Goal: Task Accomplishment & Management: Complete application form

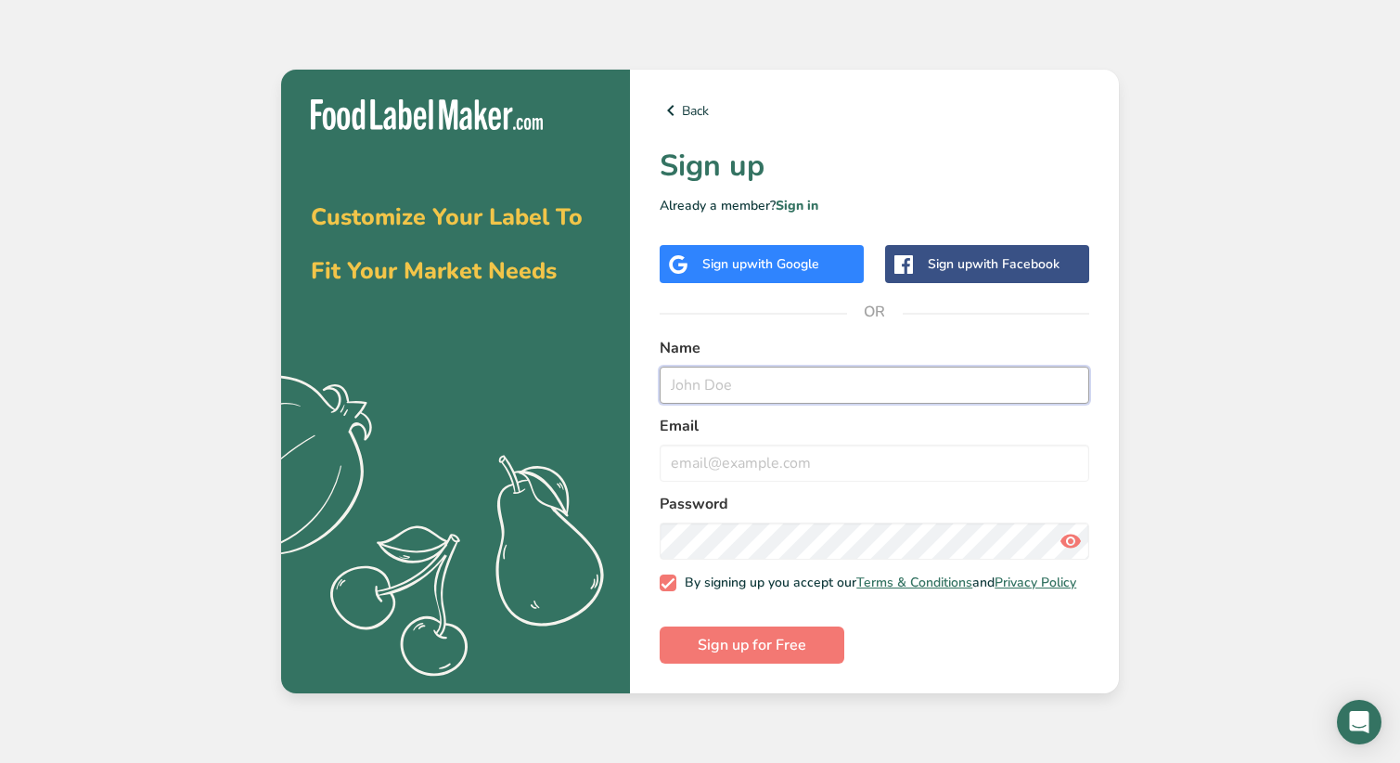
click at [707, 388] on input "text" at bounding box center [875, 384] width 430 height 37
type input "[PERSON_NAME]"
type input "[EMAIL_ADDRESS][DOMAIN_NAME]"
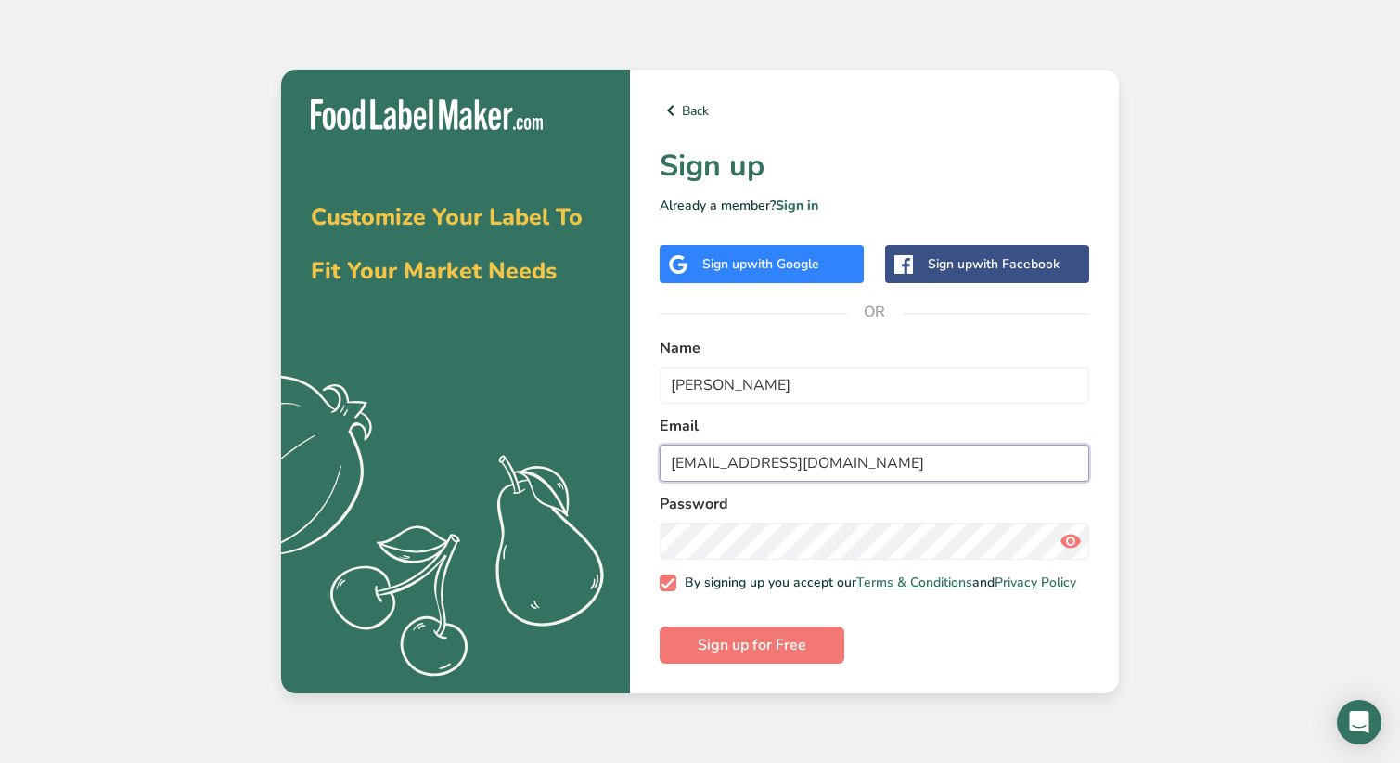
click at [844, 455] on input "[EMAIL_ADDRESS][DOMAIN_NAME]" at bounding box center [875, 462] width 430 height 37
click at [740, 647] on span "Sign up for Free" at bounding box center [752, 645] width 109 height 22
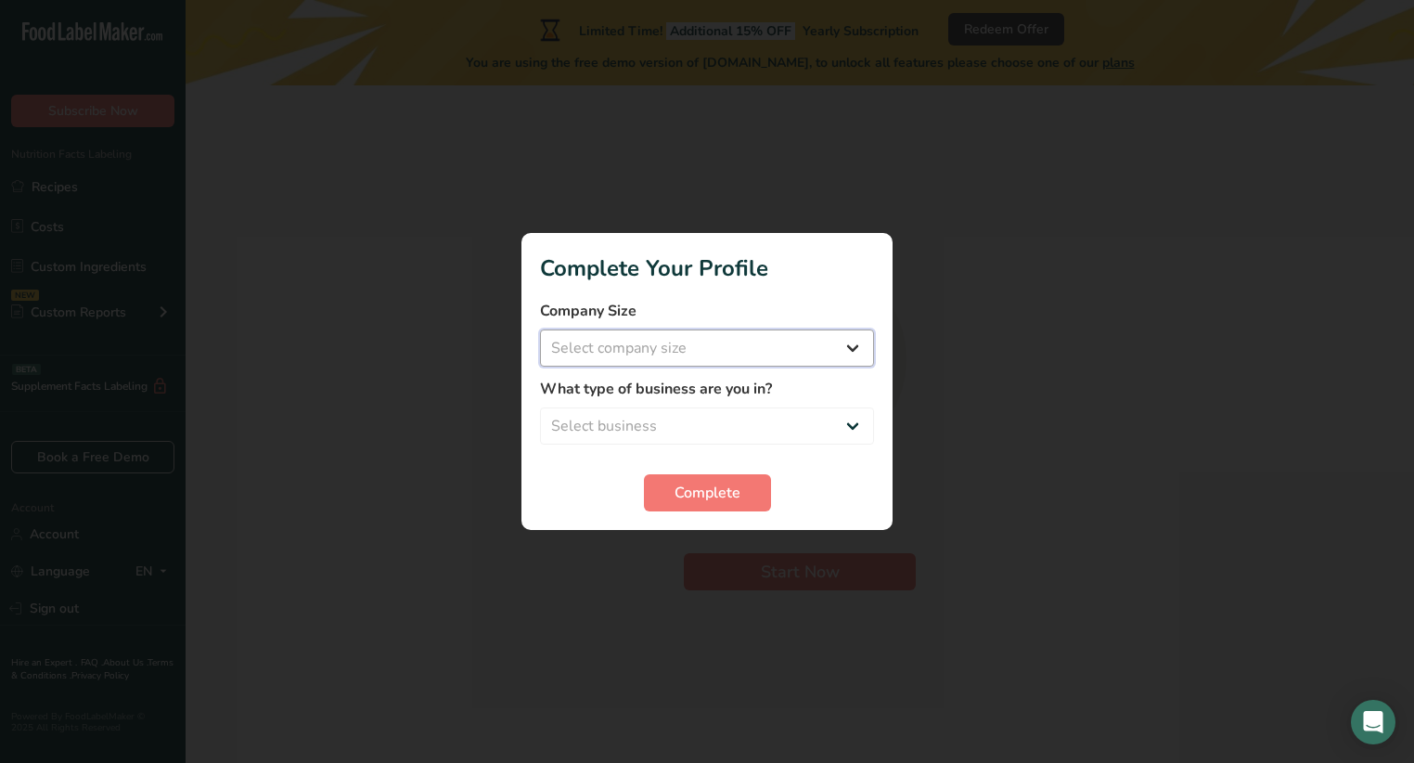
click at [854, 341] on select "Select company size Fewer than 10 Employees 10 to 50 Employees 51 to 500 Employ…" at bounding box center [707, 347] width 334 height 37
select select "1"
click at [540, 329] on select "Select company size Fewer than 10 Employees 10 to 50 Employees 51 to 500 Employ…" at bounding box center [707, 347] width 334 height 37
click at [851, 419] on select "Select business Packaged Food Manufacturer Restaurant & Cafe Bakery Meal Plans …" at bounding box center [707, 425] width 334 height 37
select select "3"
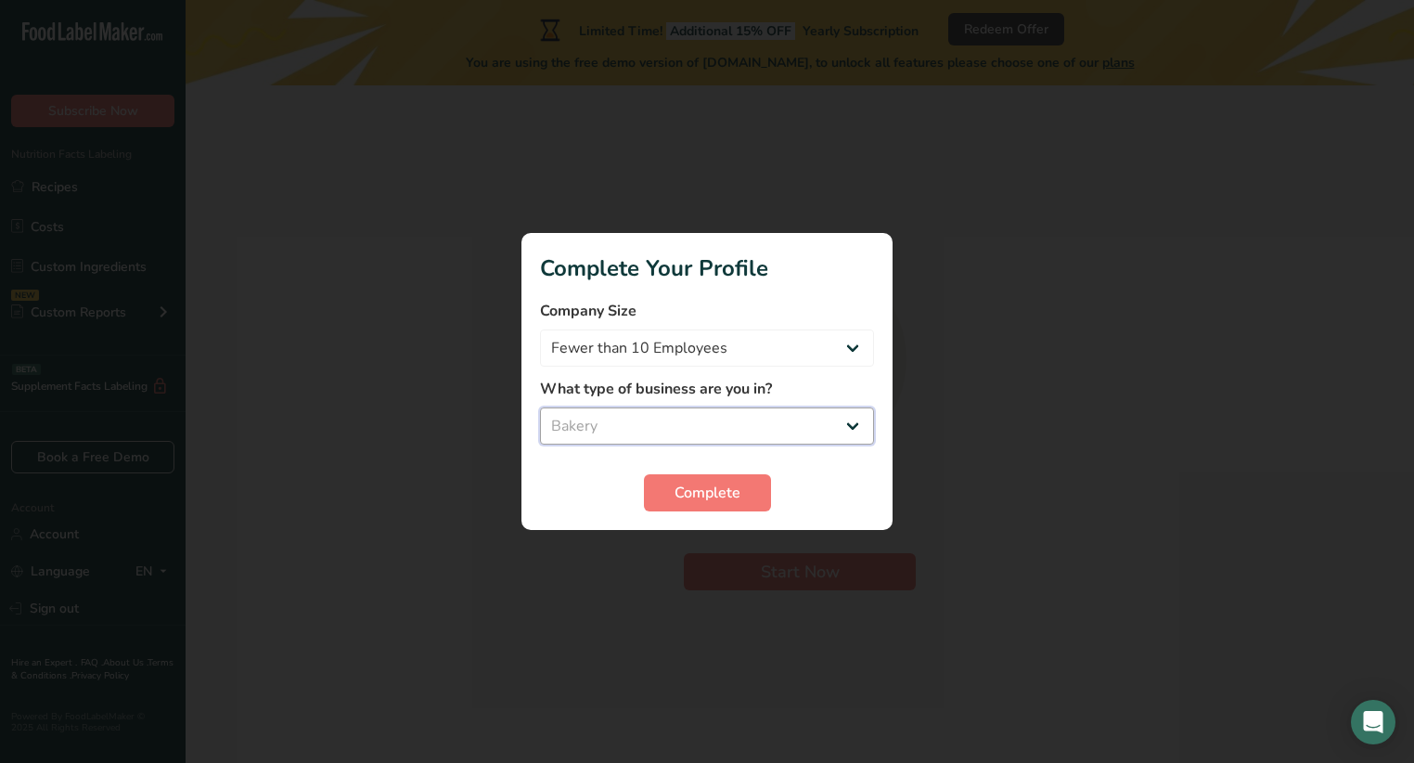
click at [540, 407] on select "Select business Packaged Food Manufacturer Restaurant & Cafe Bakery Meal Plans …" at bounding box center [707, 425] width 334 height 37
click at [711, 496] on span "Complete" at bounding box center [707, 493] width 66 height 22
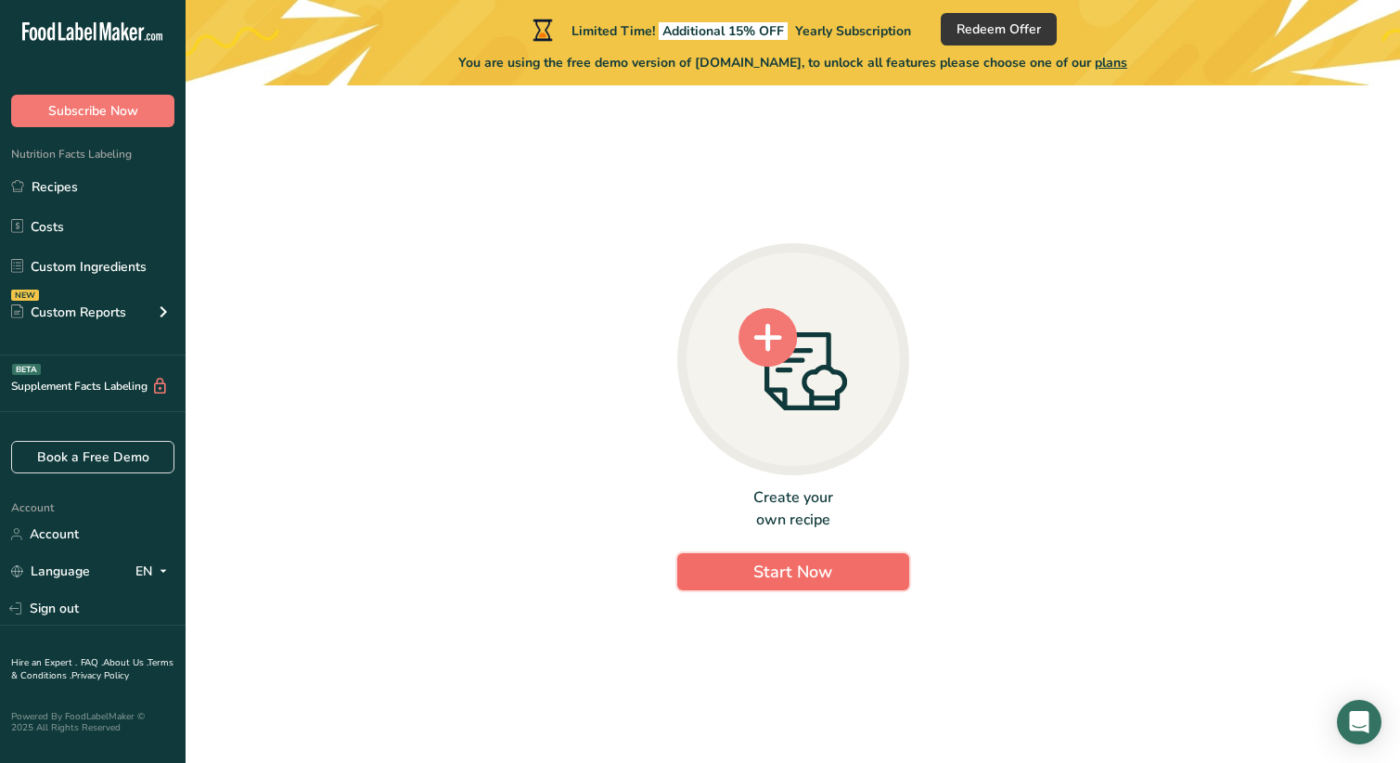
click at [778, 572] on span "Start Now" at bounding box center [792, 571] width 79 height 22
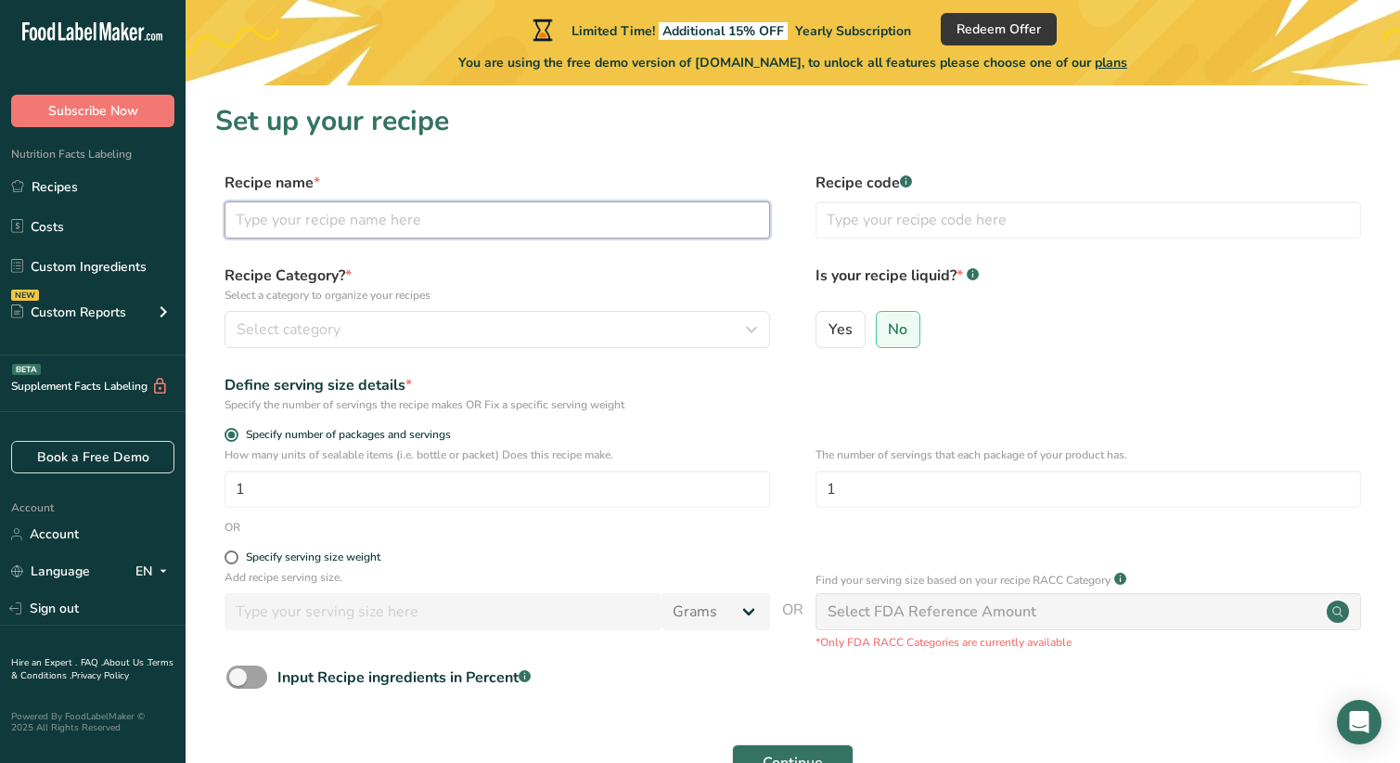
click at [267, 222] on input "text" at bounding box center [498, 219] width 546 height 37
type input "Traditional Shortbread Cookie"
click at [327, 340] on button "Select category" at bounding box center [498, 329] width 546 height 37
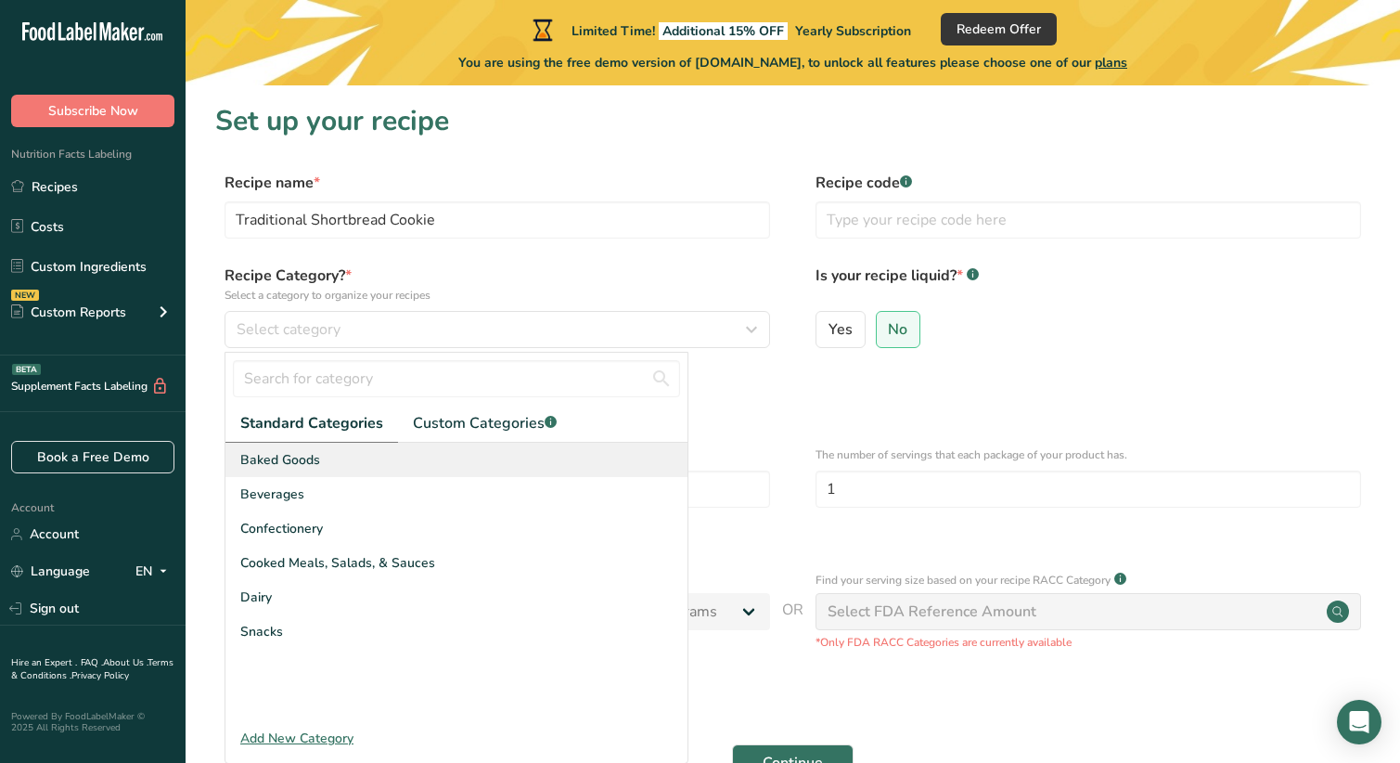
click at [304, 448] on div "Baked Goods" at bounding box center [456, 460] width 462 height 34
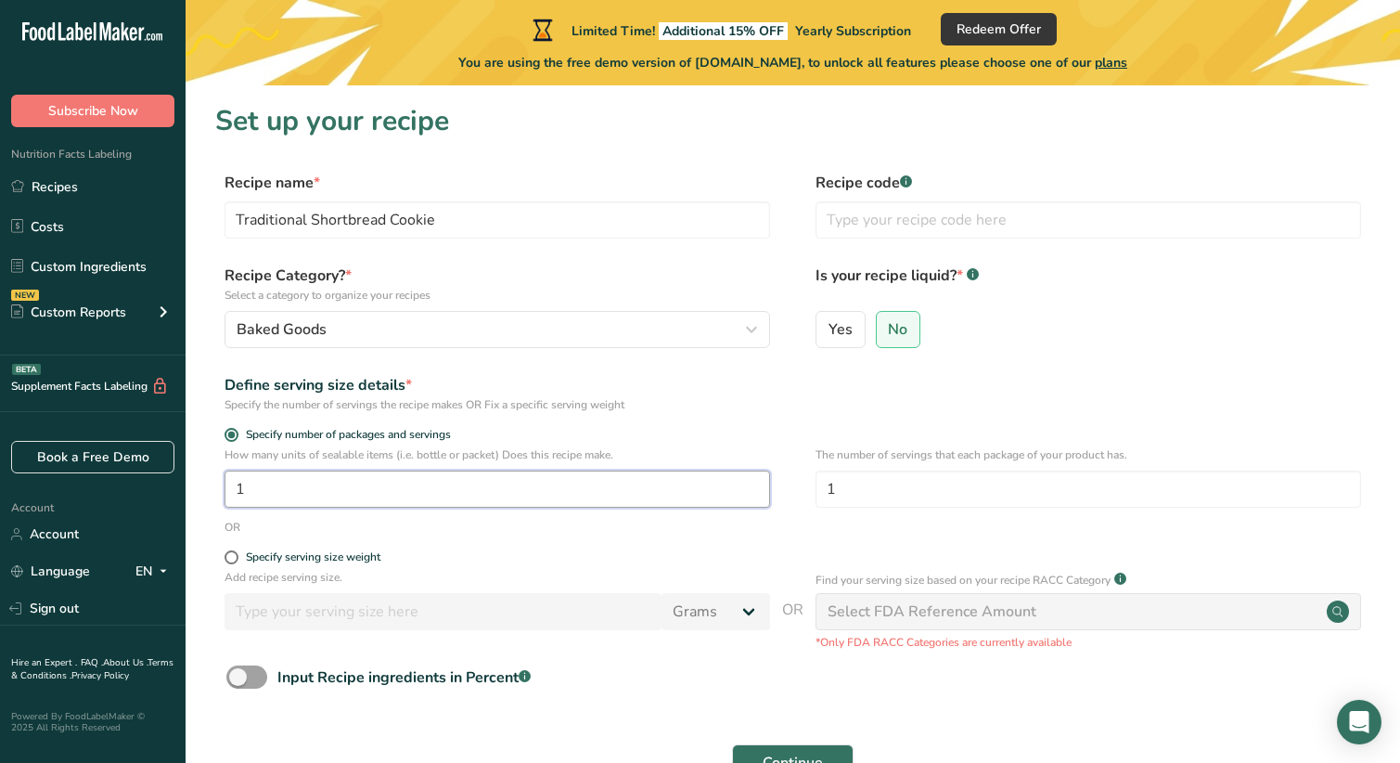
click at [269, 490] on input "1" at bounding box center [498, 488] width 546 height 37
drag, startPoint x: 260, startPoint y: 485, endPoint x: 212, endPoint y: 484, distance: 47.3
click at [212, 484] on section "Set up your recipe Recipe name * Traditional Shortbread Cookie Recipe code .a-a…" at bounding box center [793, 453] width 1214 height 737
type input "1"
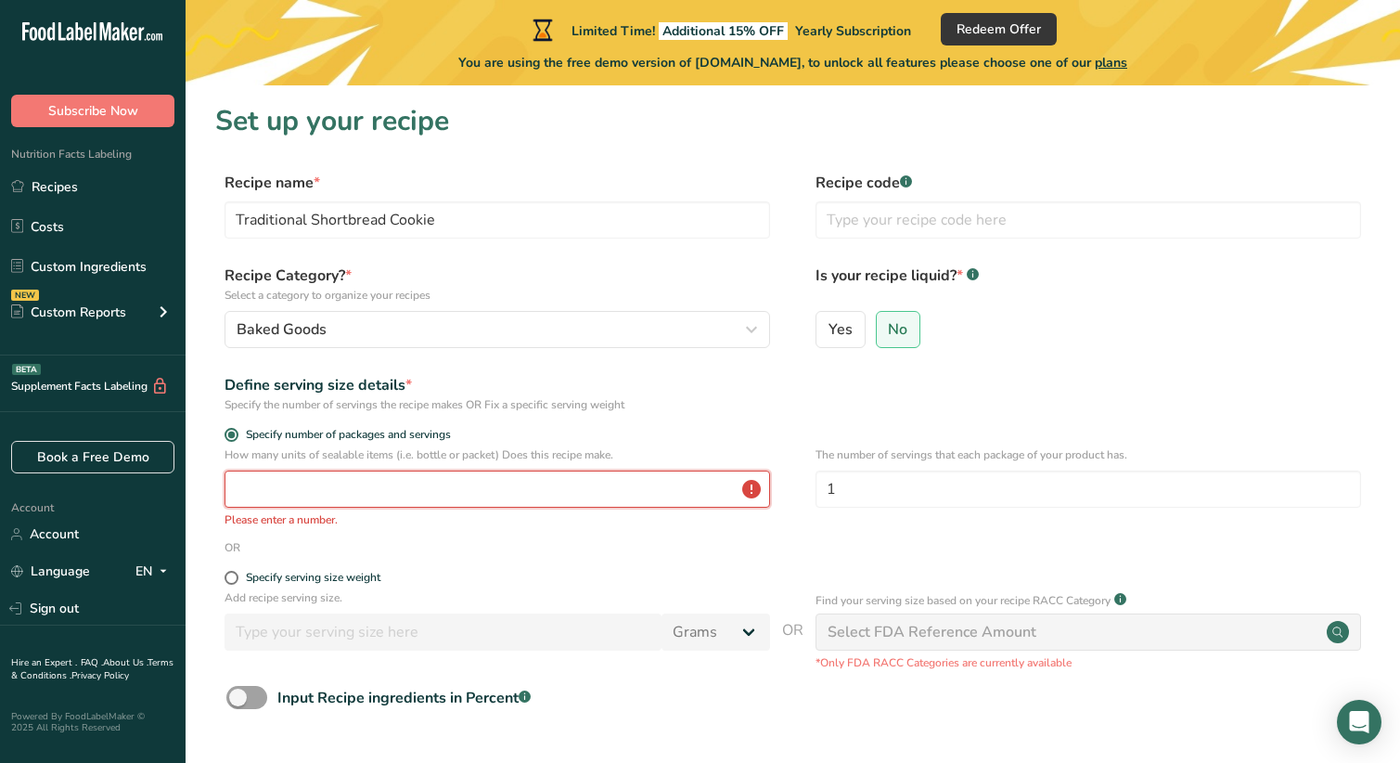
drag, startPoint x: 261, startPoint y: 491, endPoint x: 223, endPoint y: 494, distance: 38.1
click at [223, 494] on div "How many units of sealable items (i.e. bottle or packet) Does this recipe make.…" at bounding box center [792, 492] width 1155 height 93
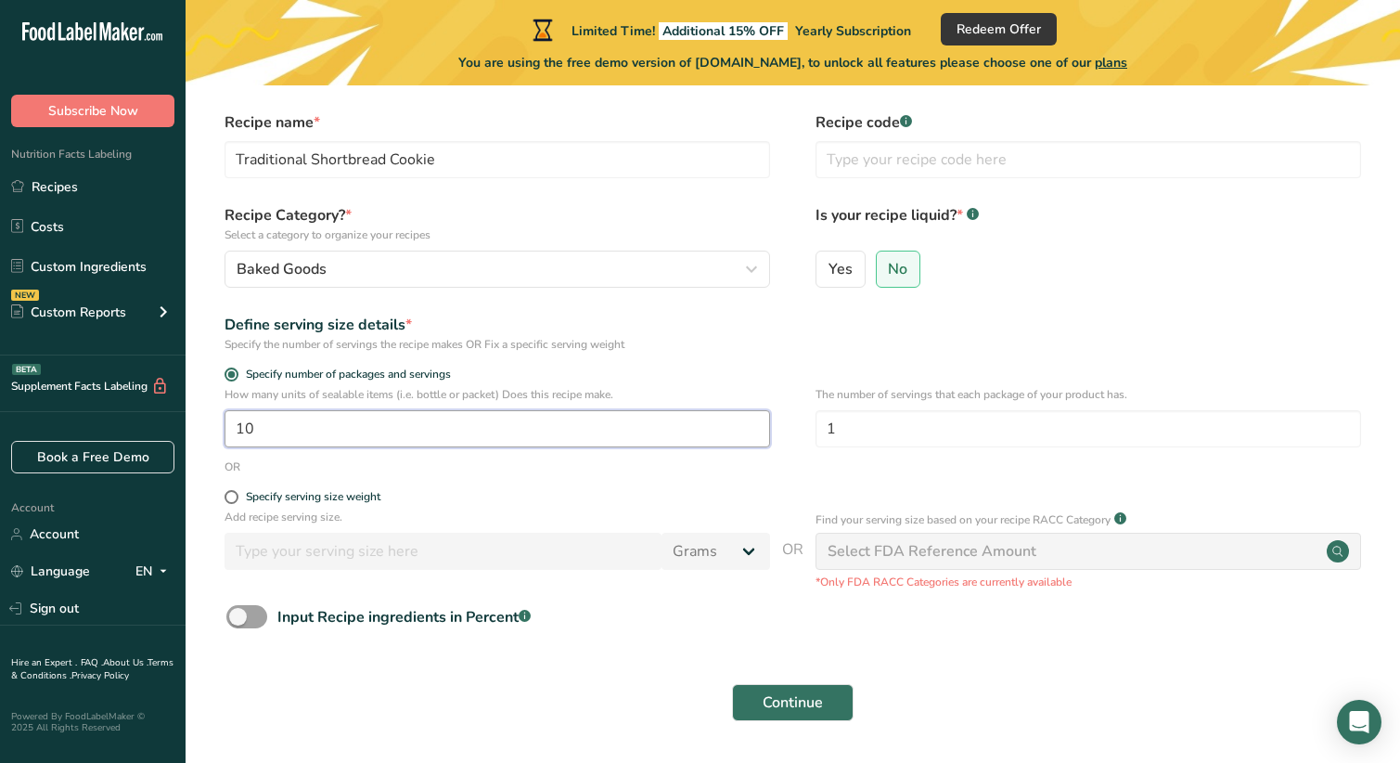
scroll to position [93, 0]
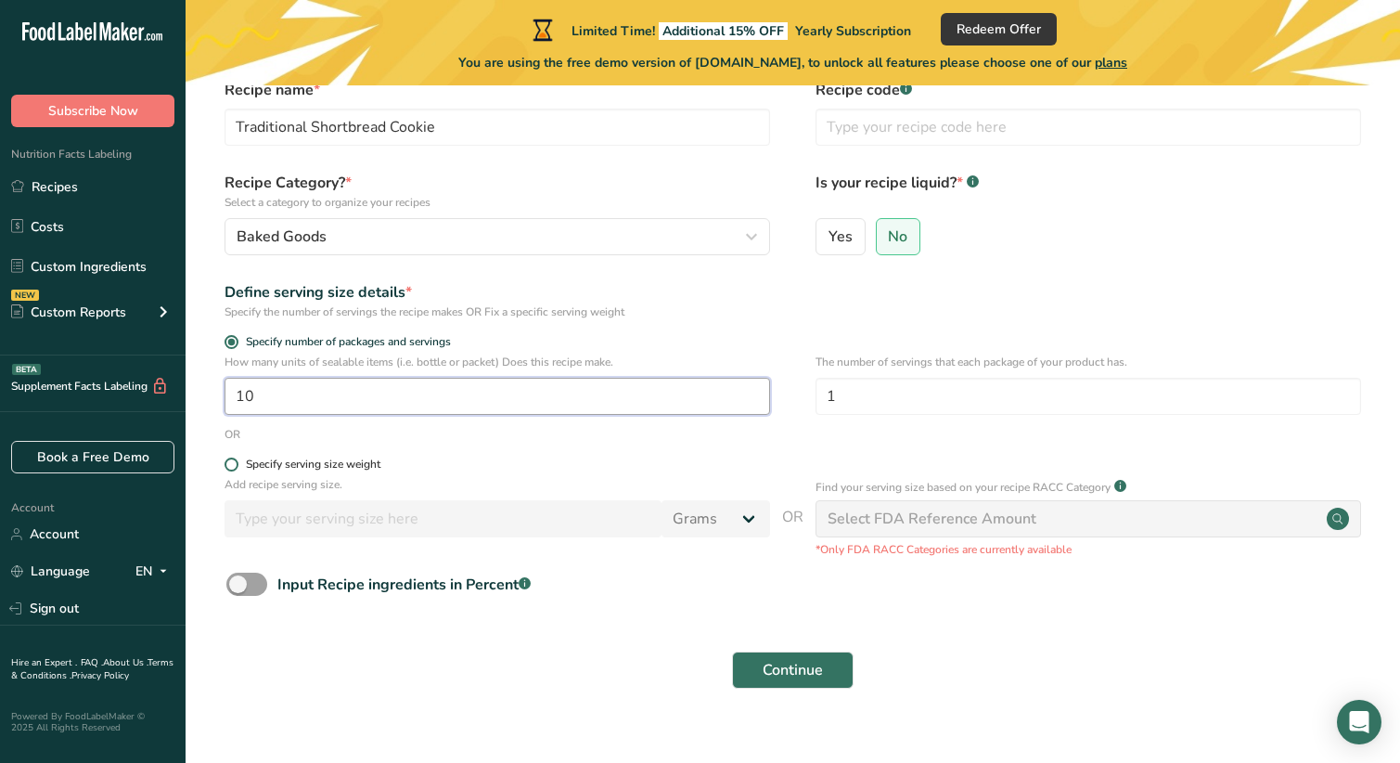
type input "10"
click at [232, 469] on span at bounding box center [232, 464] width 14 height 14
click at [232, 469] on input "Specify serving size weight" at bounding box center [231, 464] width 12 height 12
radio input "true"
radio input "false"
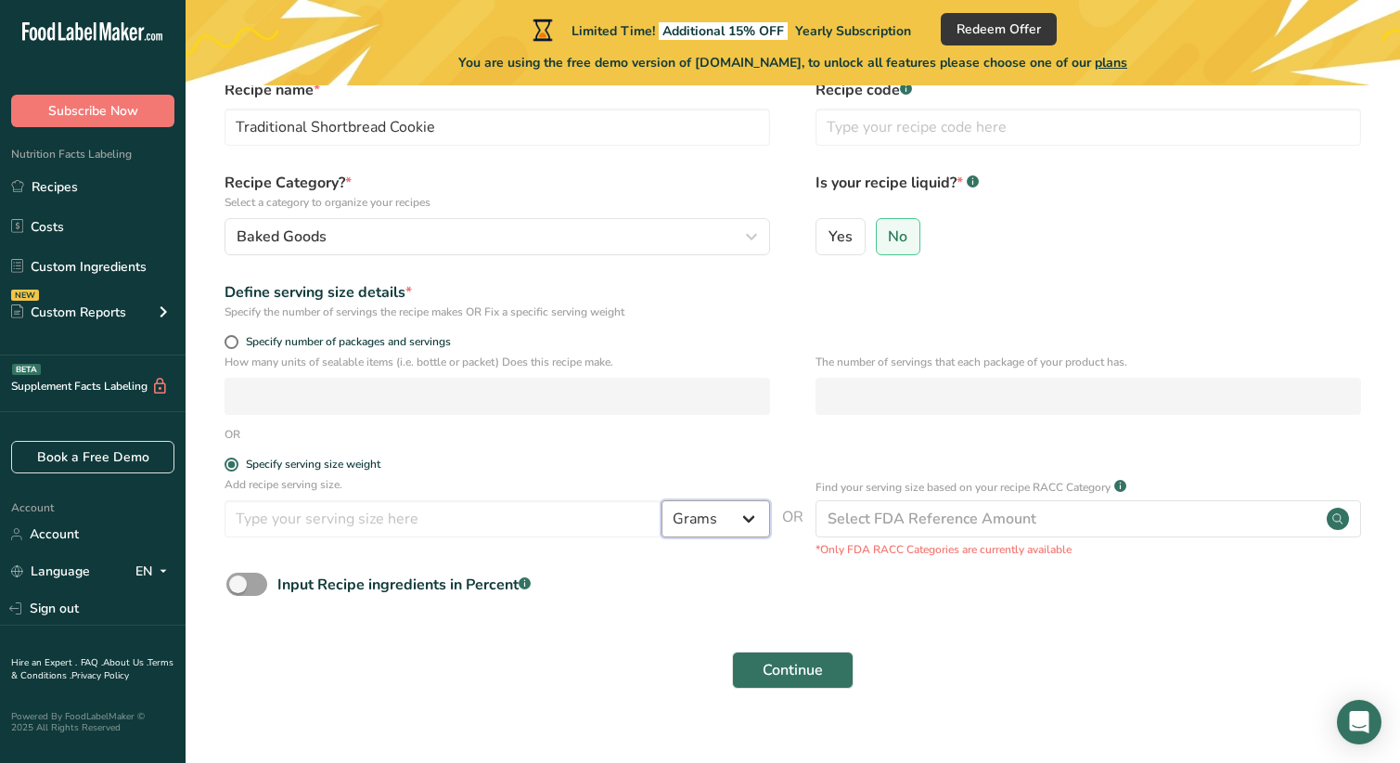
click at [748, 515] on select "Grams kg mg mcg lb oz l mL fl oz tbsp tsp cup qt gallon" at bounding box center [715, 518] width 109 height 37
select select "5"
click at [661, 500] on select "Grams kg mg mcg lb oz l mL fl oz tbsp tsp cup qt gallon" at bounding box center [715, 518] width 109 height 37
click at [278, 516] on input "number" at bounding box center [443, 518] width 437 height 37
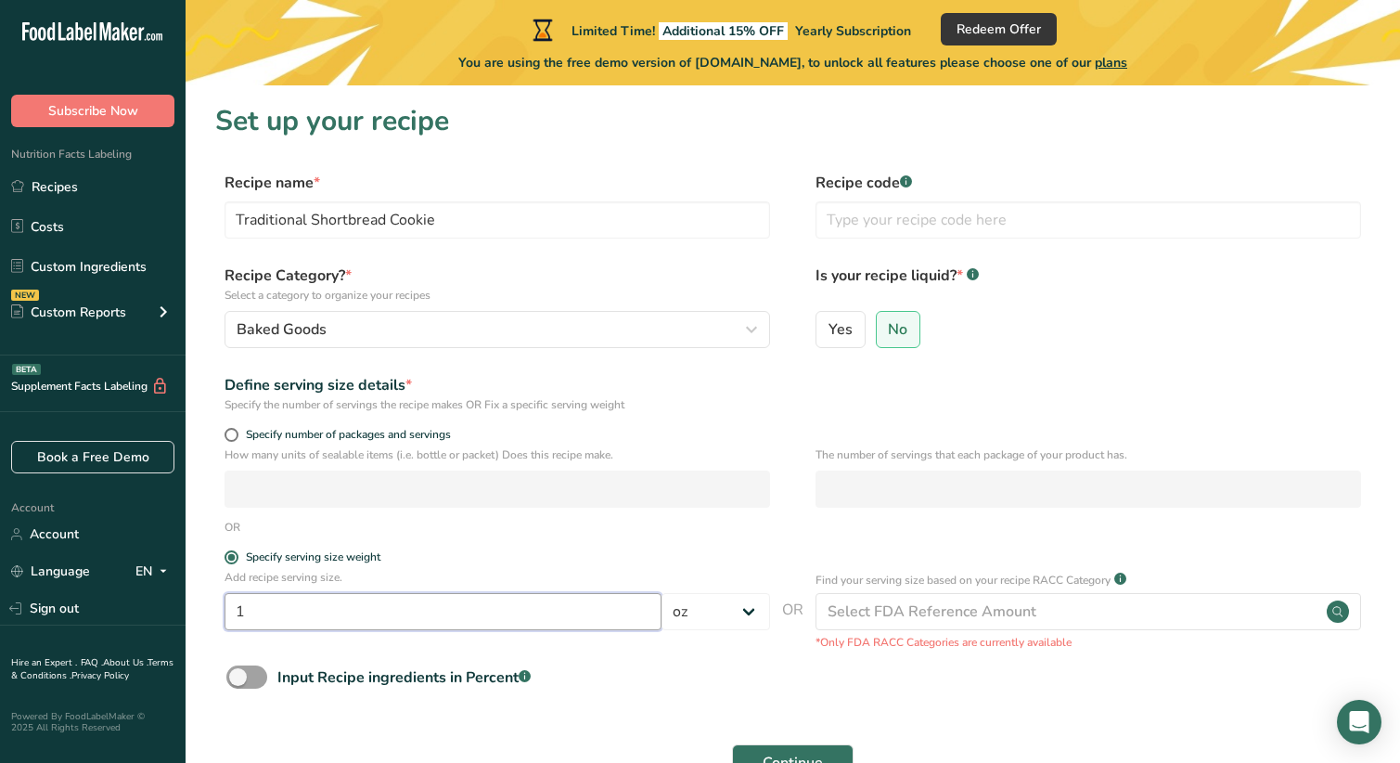
type input "1"
click at [881, 218] on input "text" at bounding box center [1088, 219] width 546 height 37
type input "Traditional Shortbread Cookie"
click at [895, 331] on span "No" at bounding box center [897, 329] width 19 height 19
click at [889, 331] on input "No" at bounding box center [883, 329] width 12 height 12
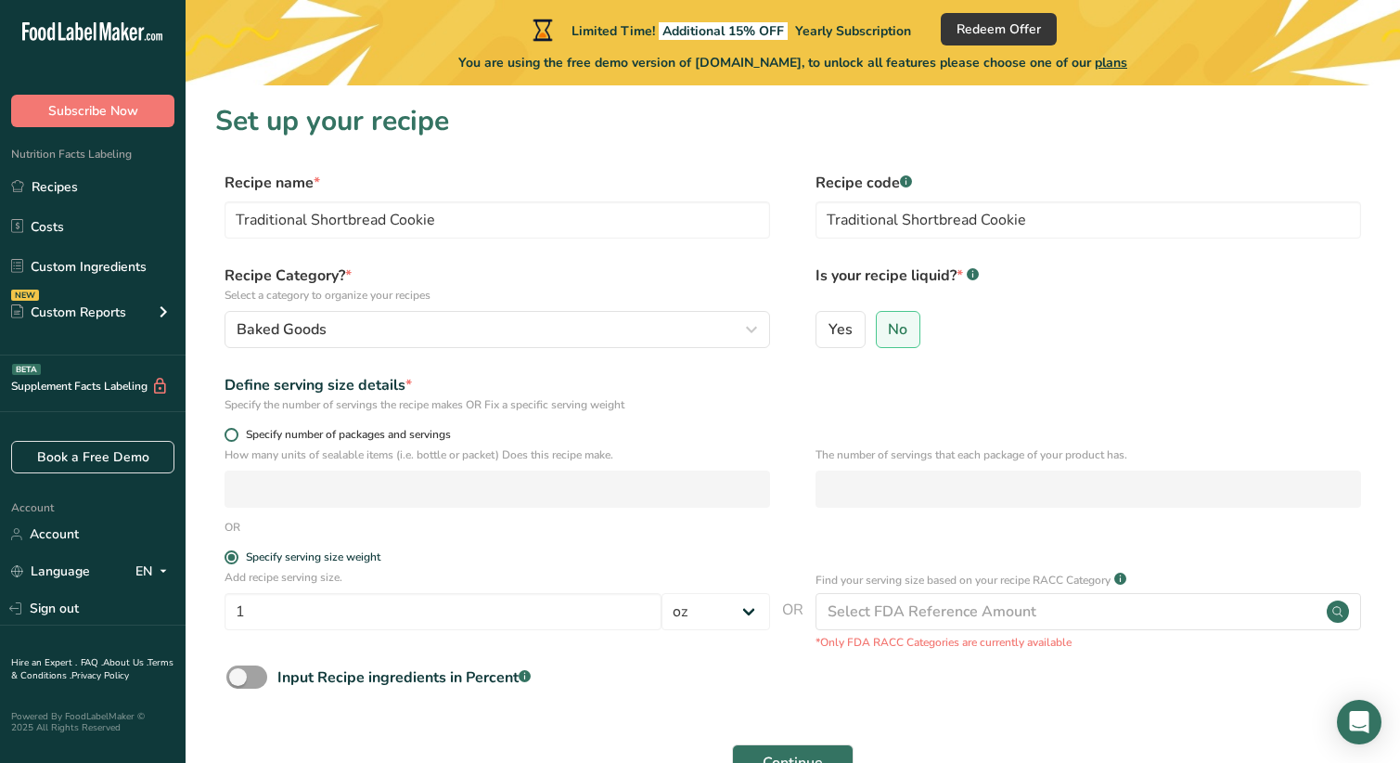
click at [230, 437] on span at bounding box center [232, 435] width 14 height 14
click at [230, 437] on input "Specify number of packages and servings" at bounding box center [231, 435] width 12 height 12
radio input "true"
radio input "false"
select select "0"
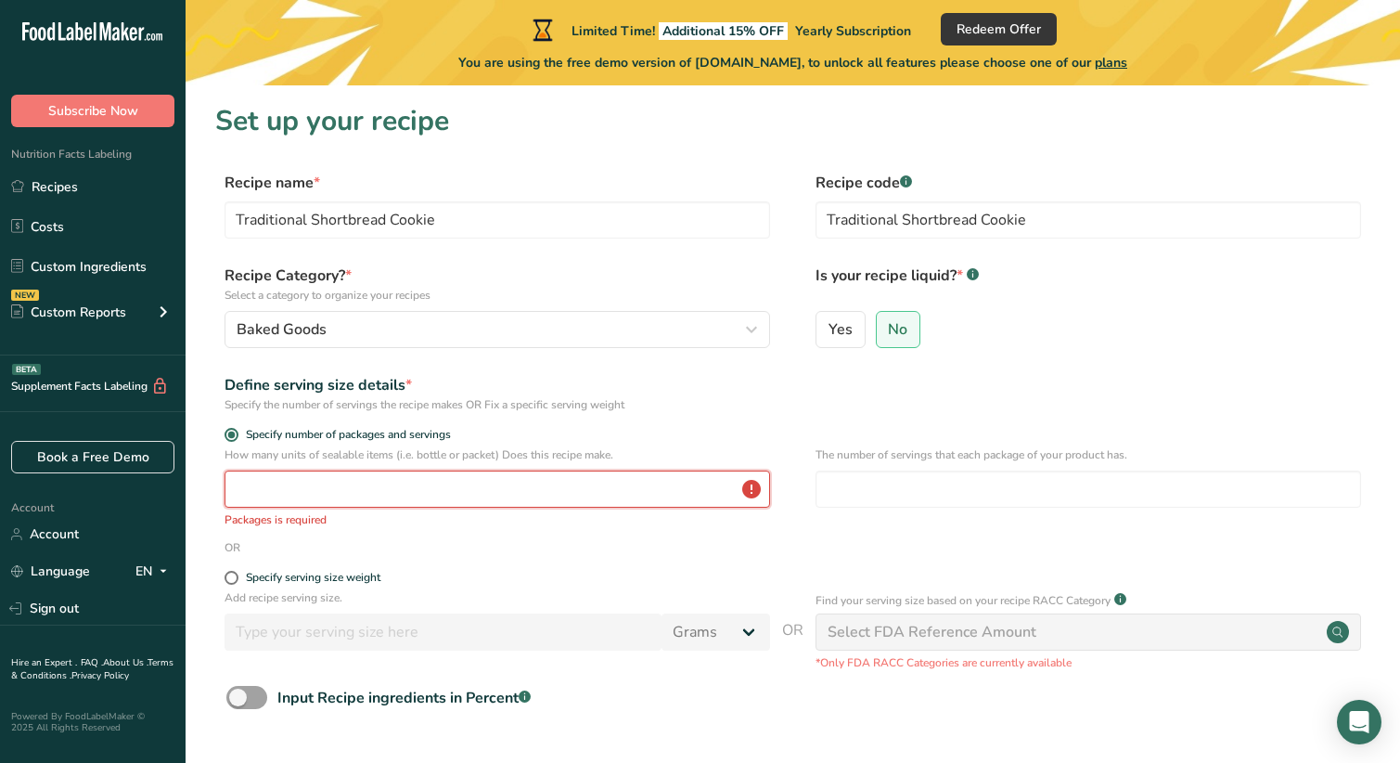
click at [244, 491] on input "number" at bounding box center [498, 488] width 546 height 37
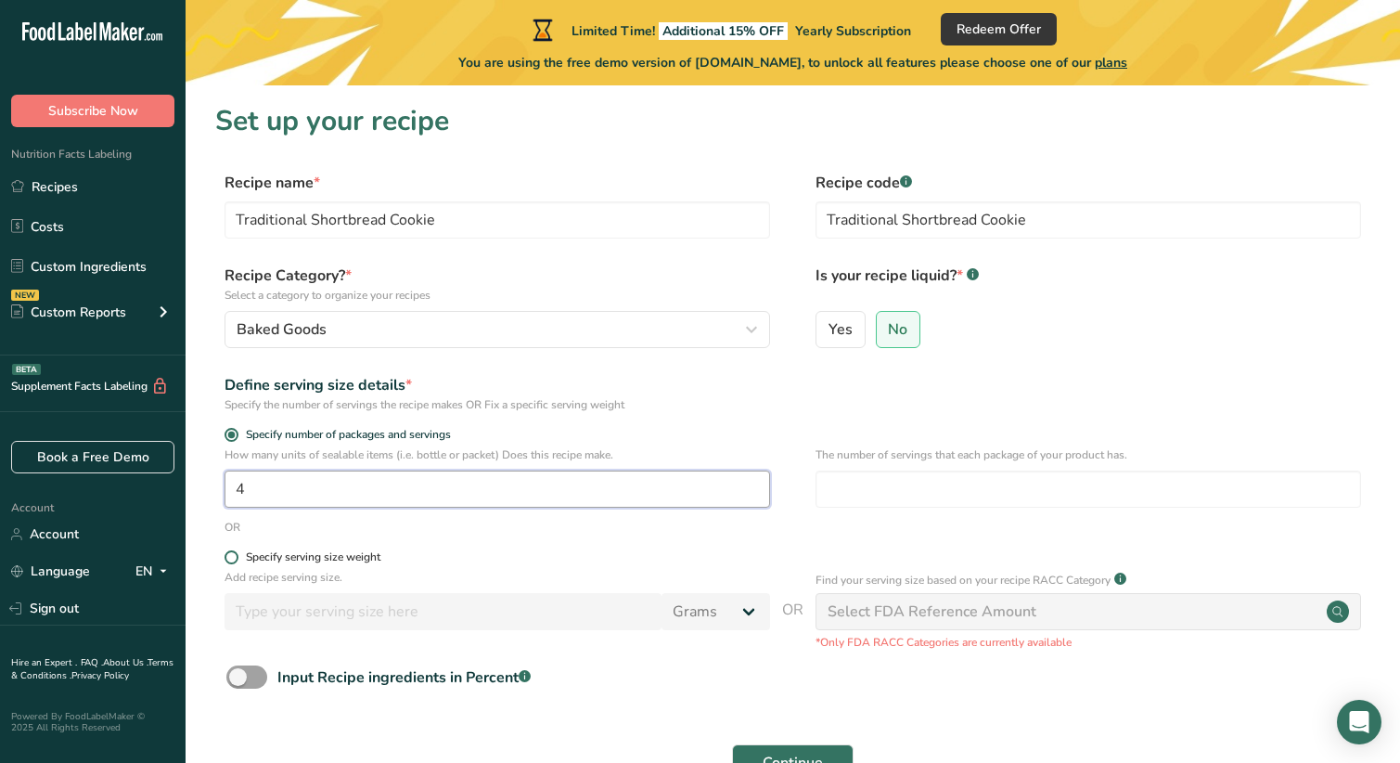
type input "4"
click at [229, 560] on span at bounding box center [232, 557] width 14 height 14
click at [229, 560] on input "Specify serving size weight" at bounding box center [231, 557] width 12 height 12
radio input "true"
radio input "false"
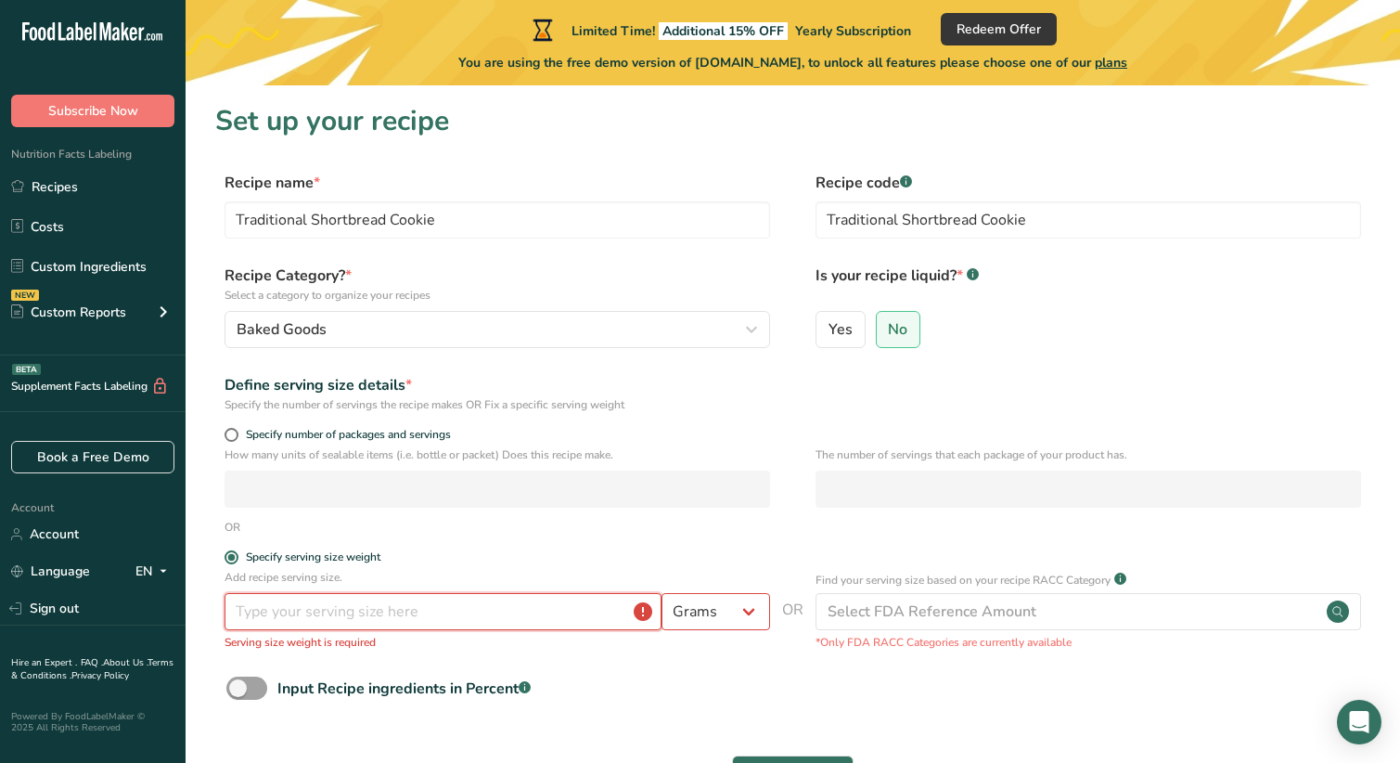
click at [270, 610] on input "number" at bounding box center [443, 611] width 437 height 37
click at [234, 438] on span at bounding box center [232, 435] width 14 height 14
click at [234, 438] on input "Specify number of packages and servings" at bounding box center [231, 435] width 12 height 12
radio input "true"
radio input "false"
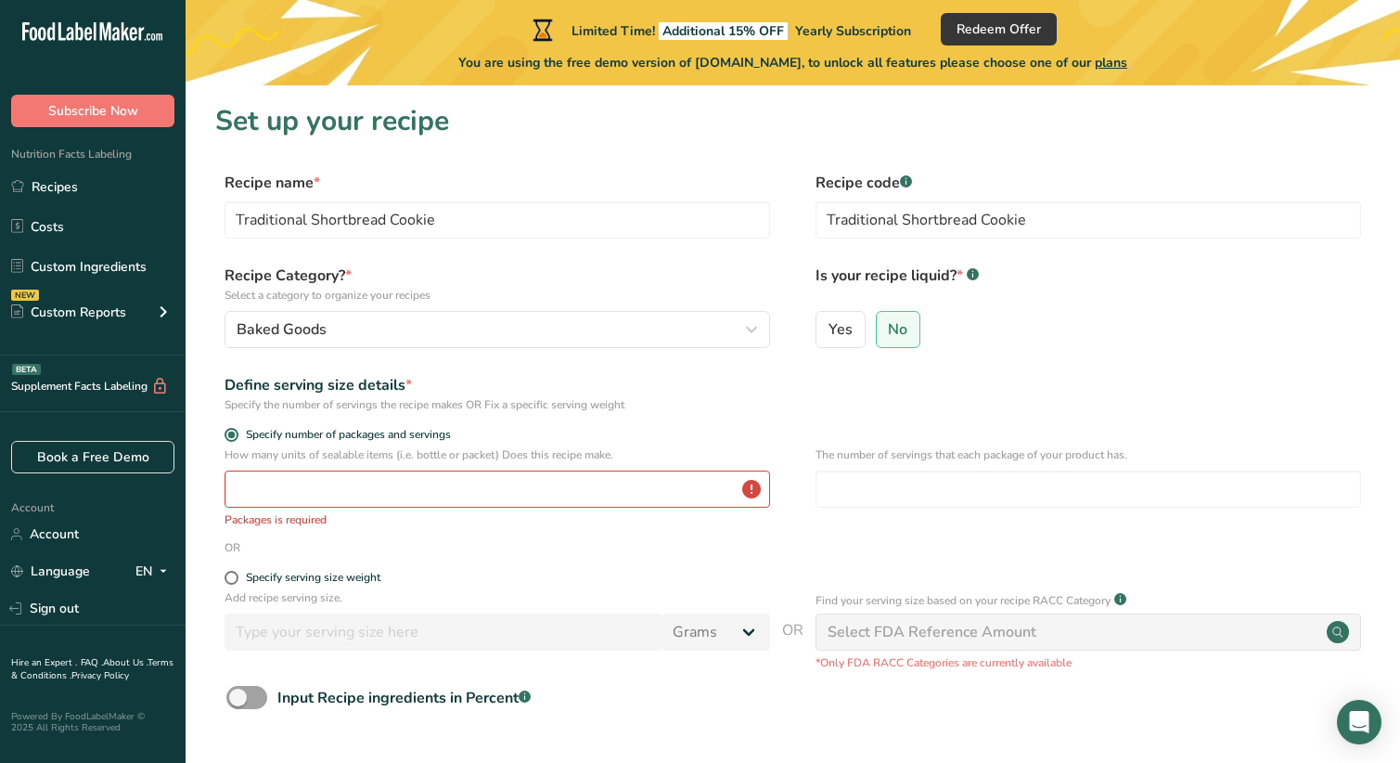
click at [789, 628] on span "OR" at bounding box center [792, 645] width 21 height 52
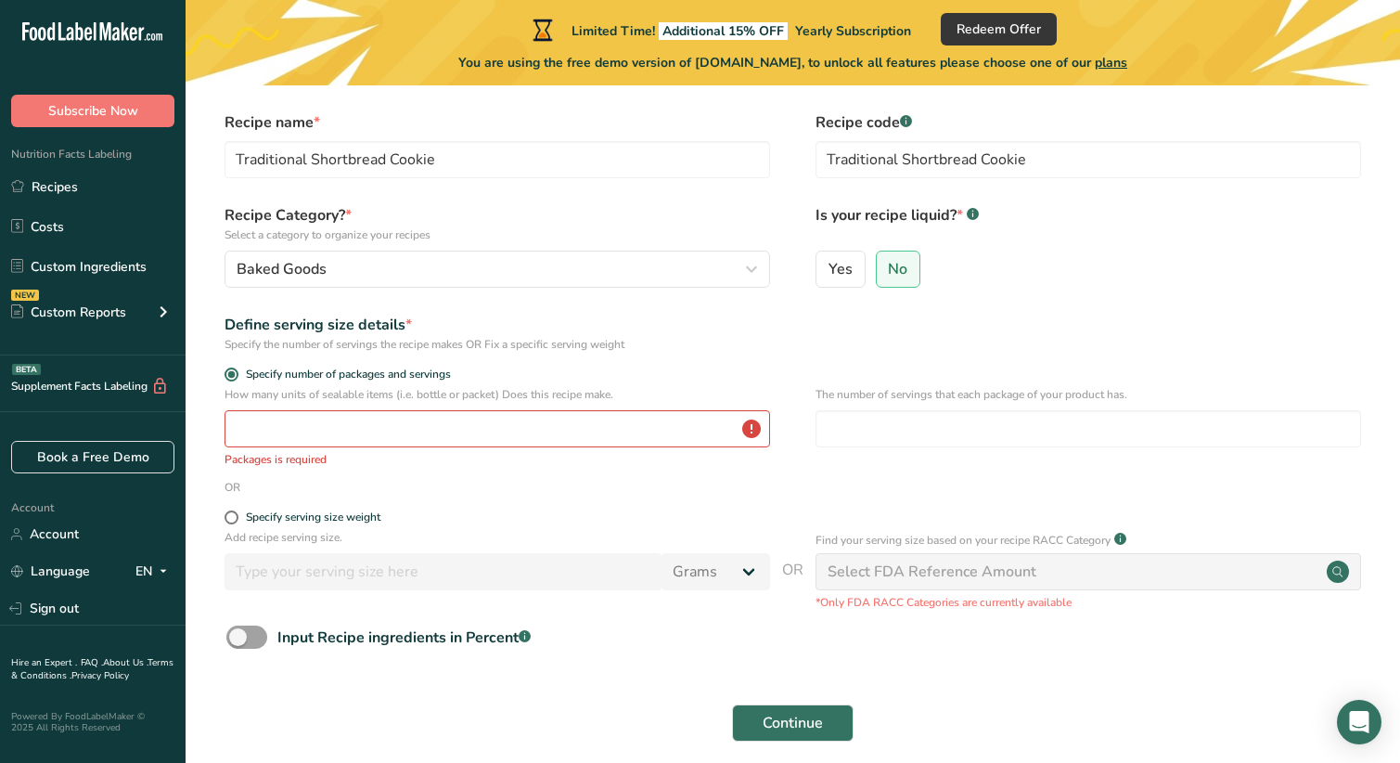
scroll to position [139, 0]
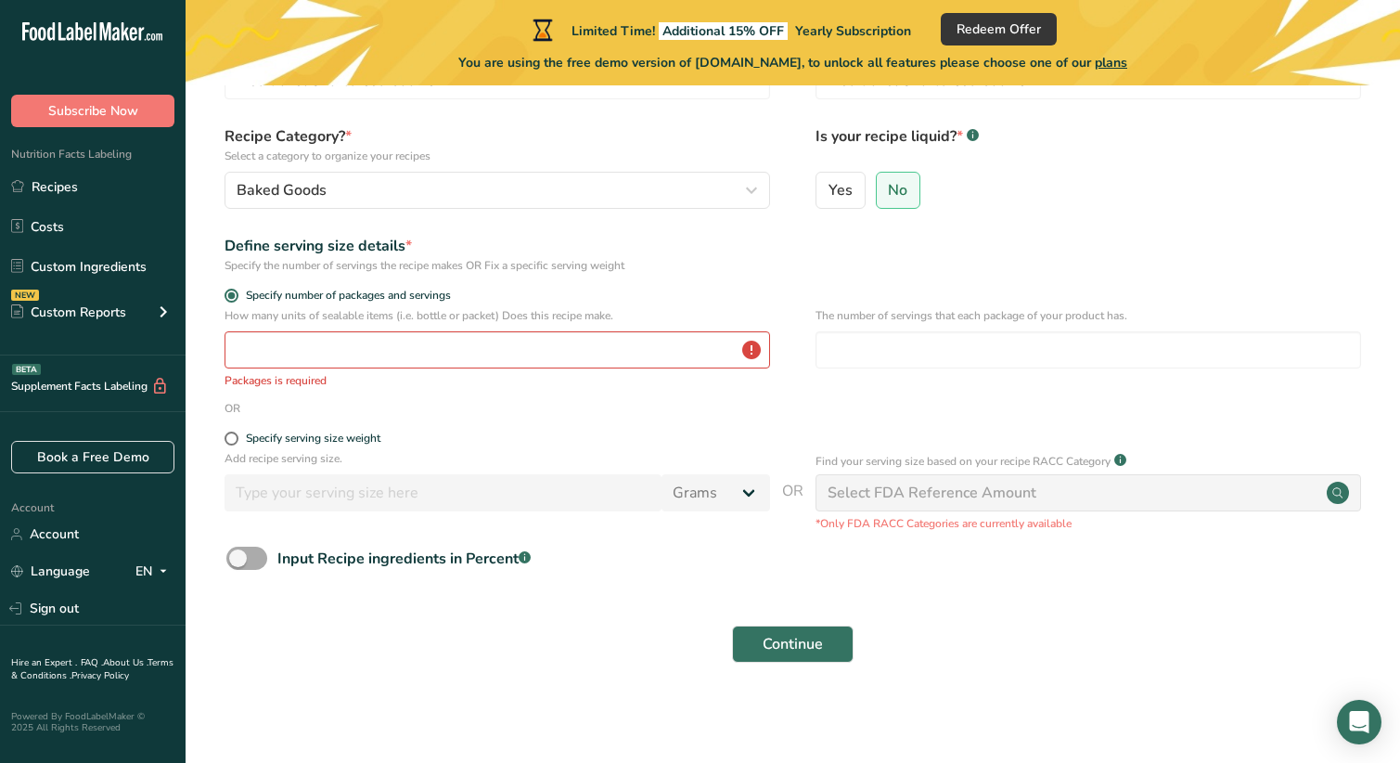
click at [241, 554] on span at bounding box center [246, 557] width 41 height 23
click at [238, 554] on input "Input Recipe ingredients in Percent .a-a{fill:#347362;}.b-a{fill:#fff;}" at bounding box center [232, 558] width 12 height 12
checkbox input "true"
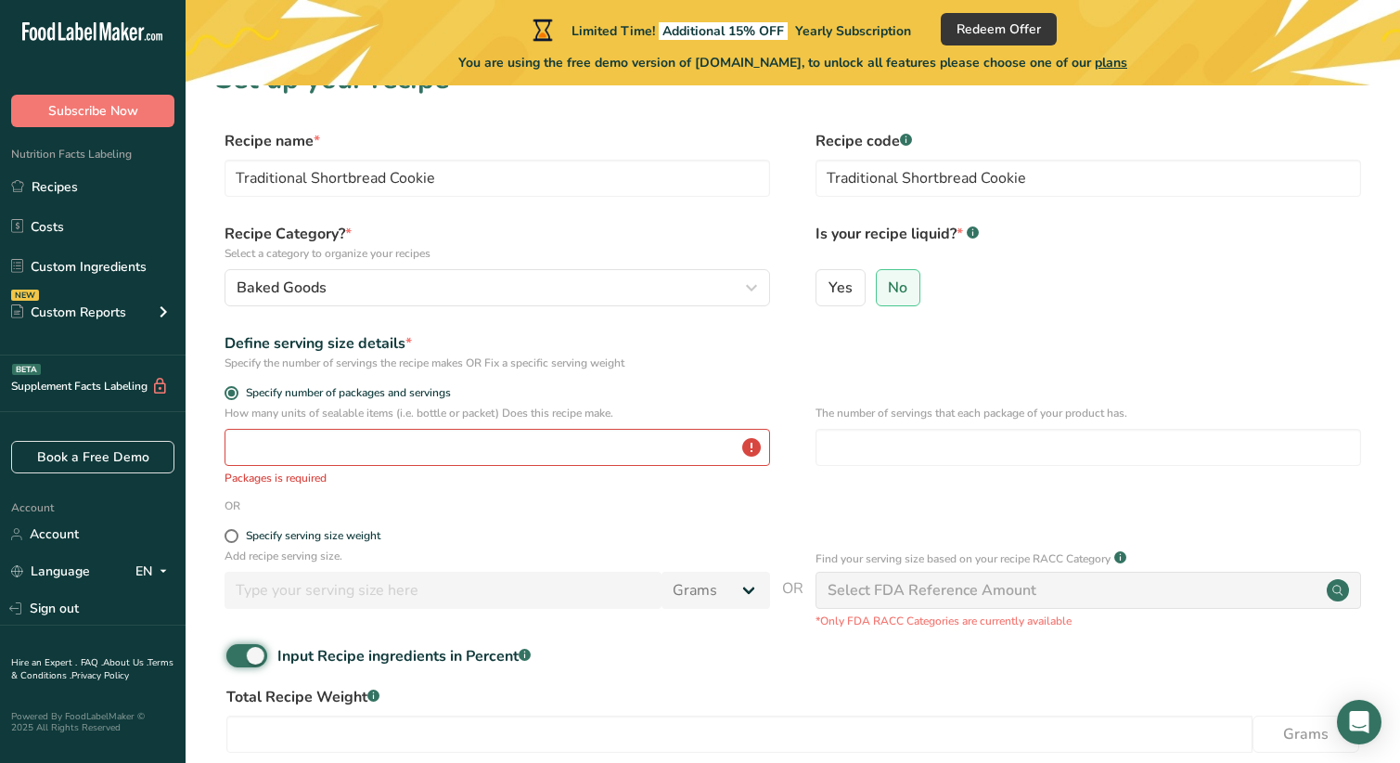
scroll to position [35, 0]
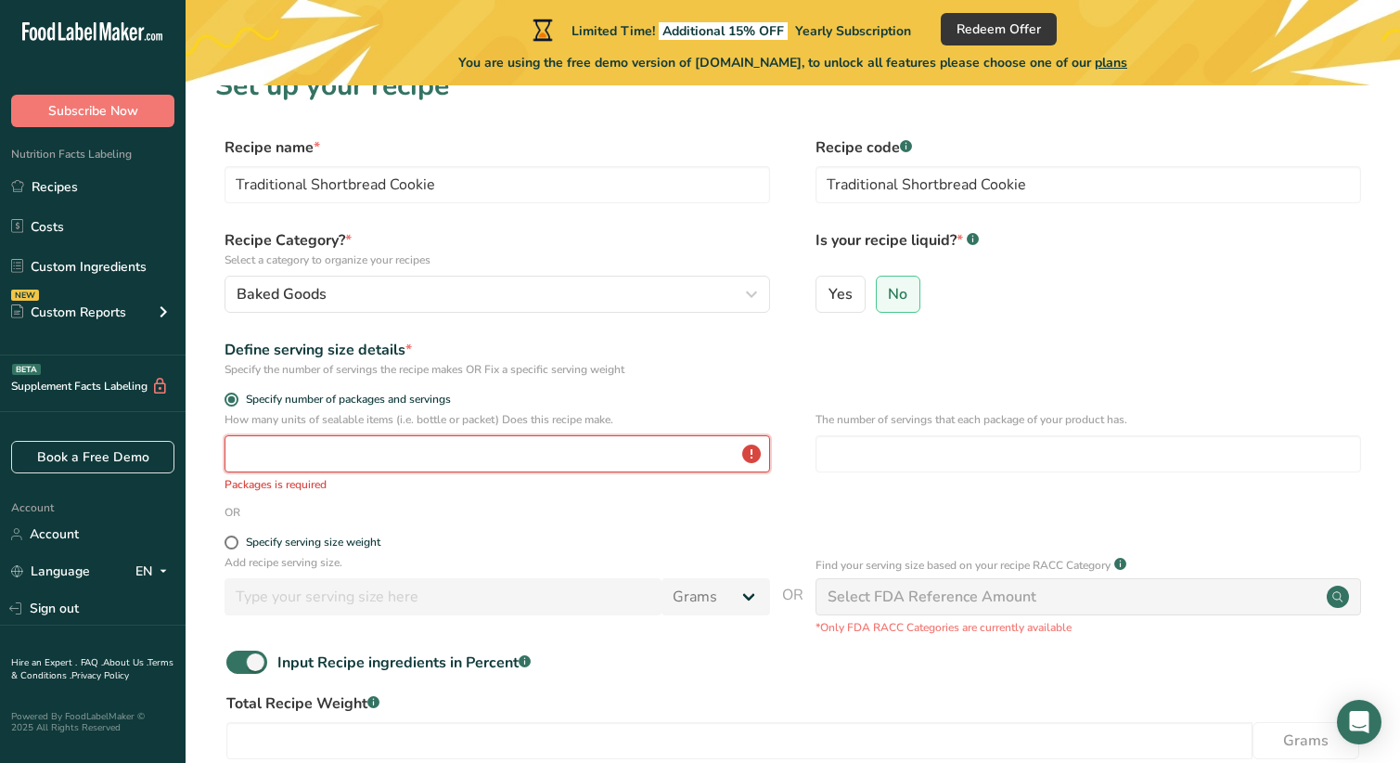
click at [273, 453] on input "number" at bounding box center [498, 453] width 546 height 37
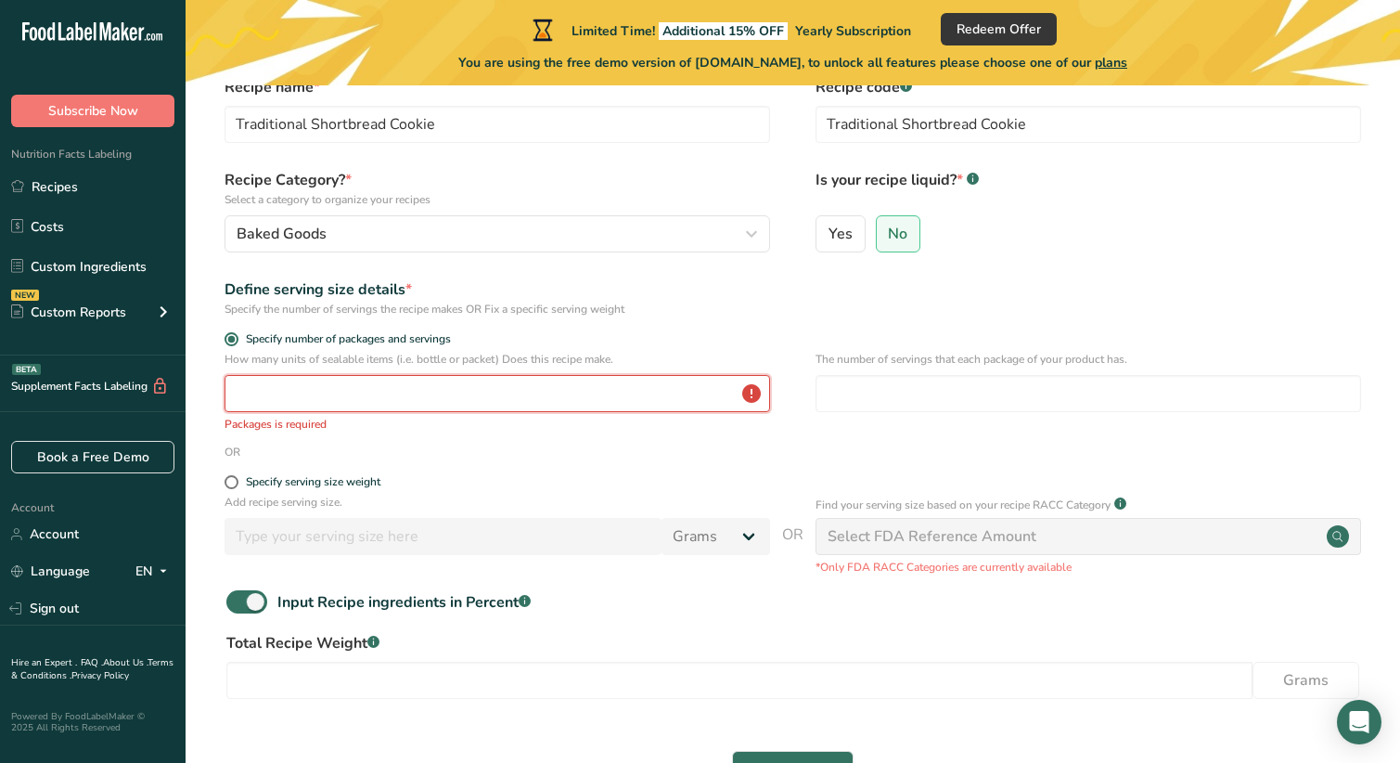
scroll to position [128, 0]
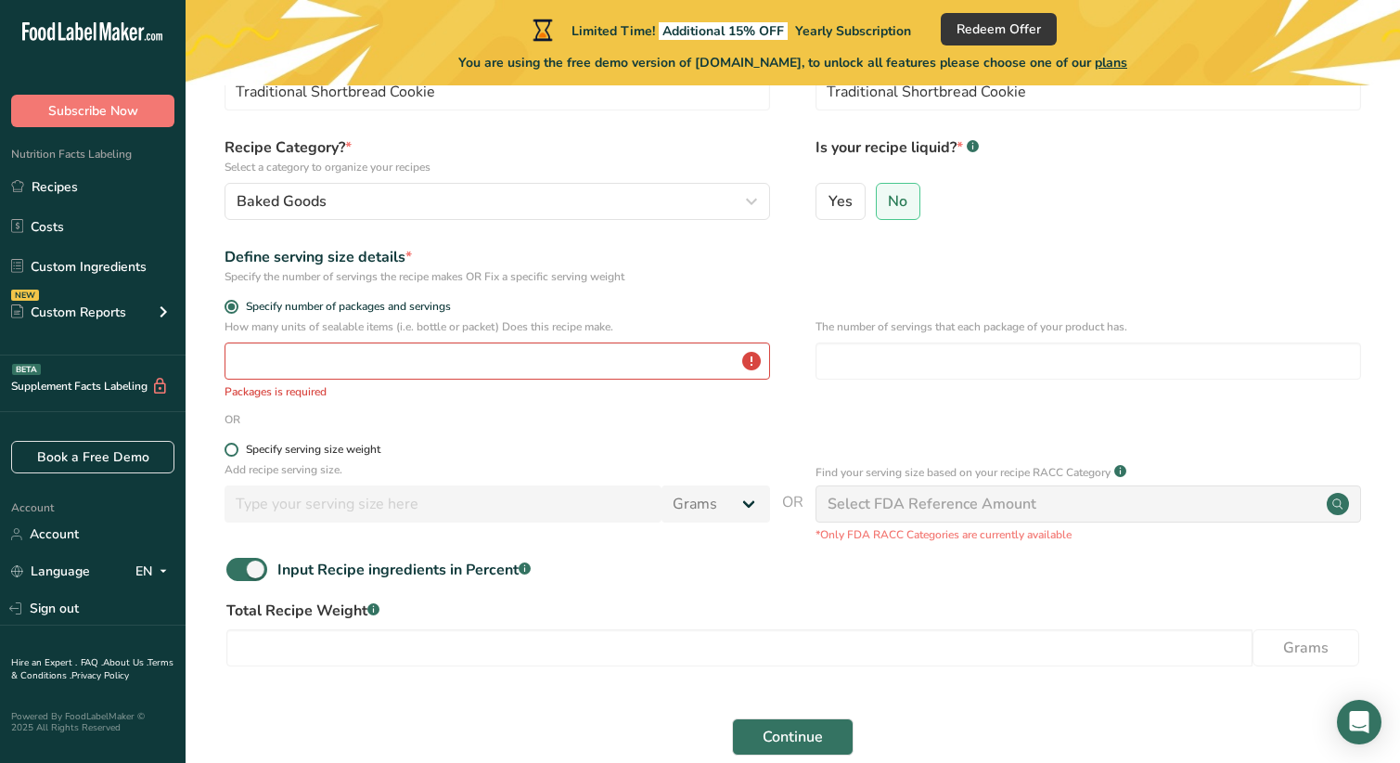
click at [235, 452] on span at bounding box center [232, 450] width 14 height 14
click at [235, 452] on input "Specify serving size weight" at bounding box center [231, 449] width 12 height 12
radio input "true"
radio input "false"
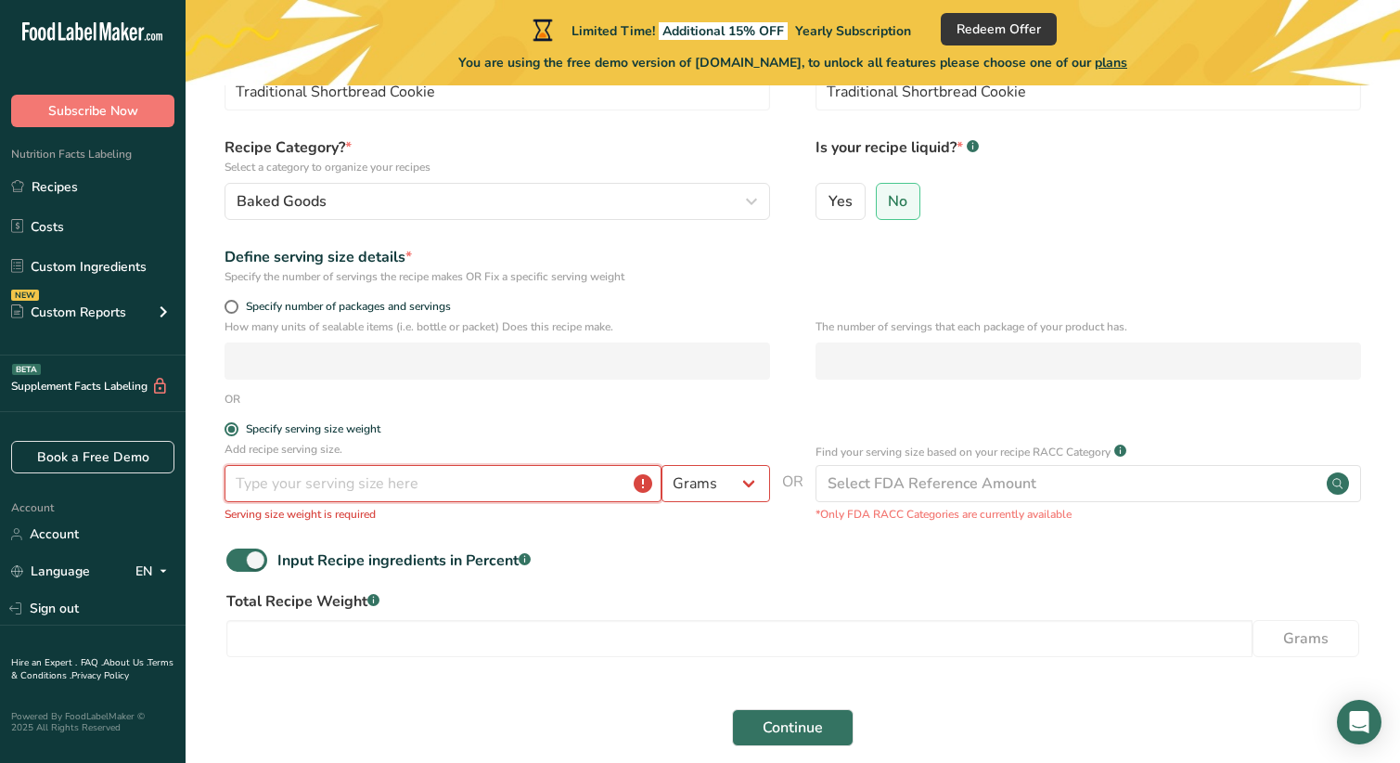
click at [482, 482] on input "number" at bounding box center [443, 483] width 437 height 37
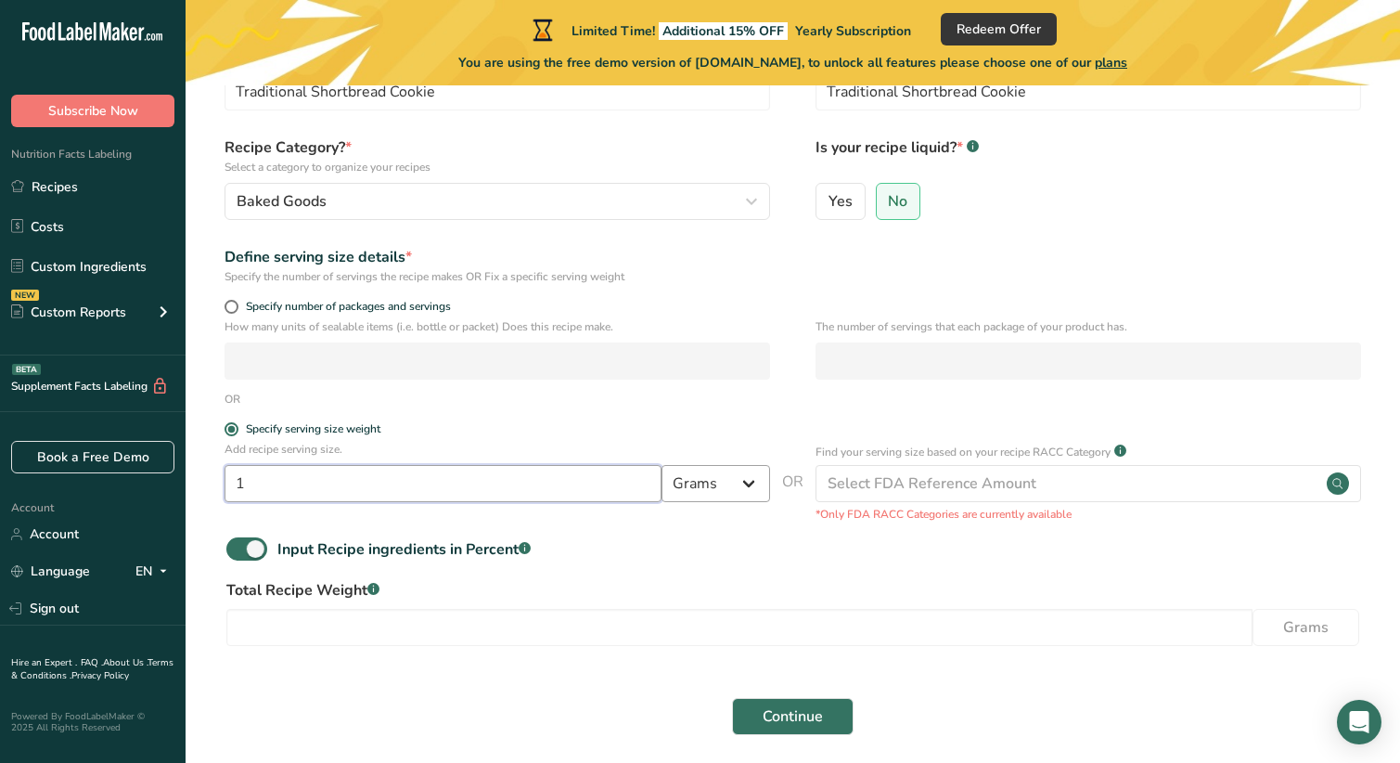
type input "1"
click at [751, 480] on select "Grams kg mg mcg lb oz l mL fl oz tbsp tsp cup qt gallon" at bounding box center [715, 483] width 109 height 37
select select "5"
click at [661, 465] on select "Grams kg mg mcg lb oz l mL fl oz tbsp tsp cup qt gallon" at bounding box center [715, 483] width 109 height 37
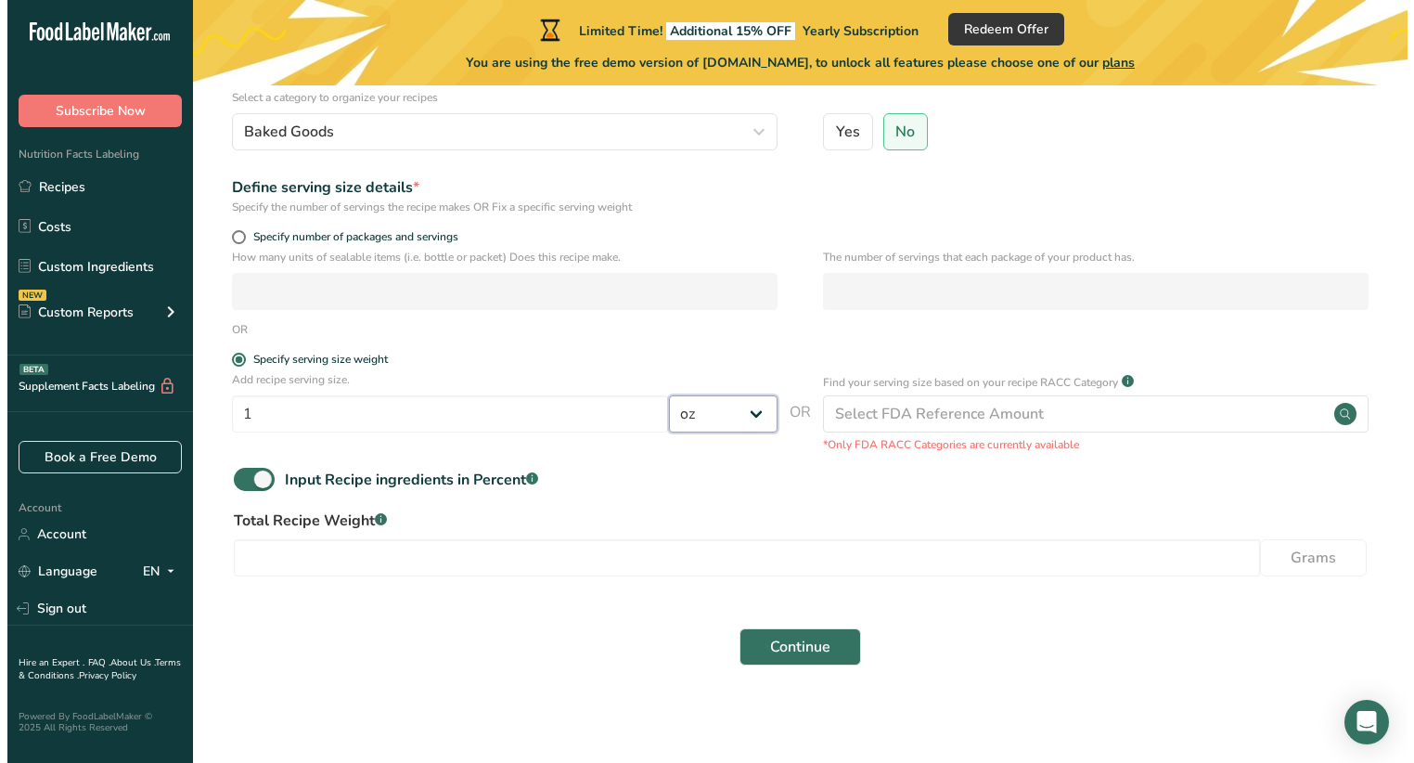
scroll to position [200, 0]
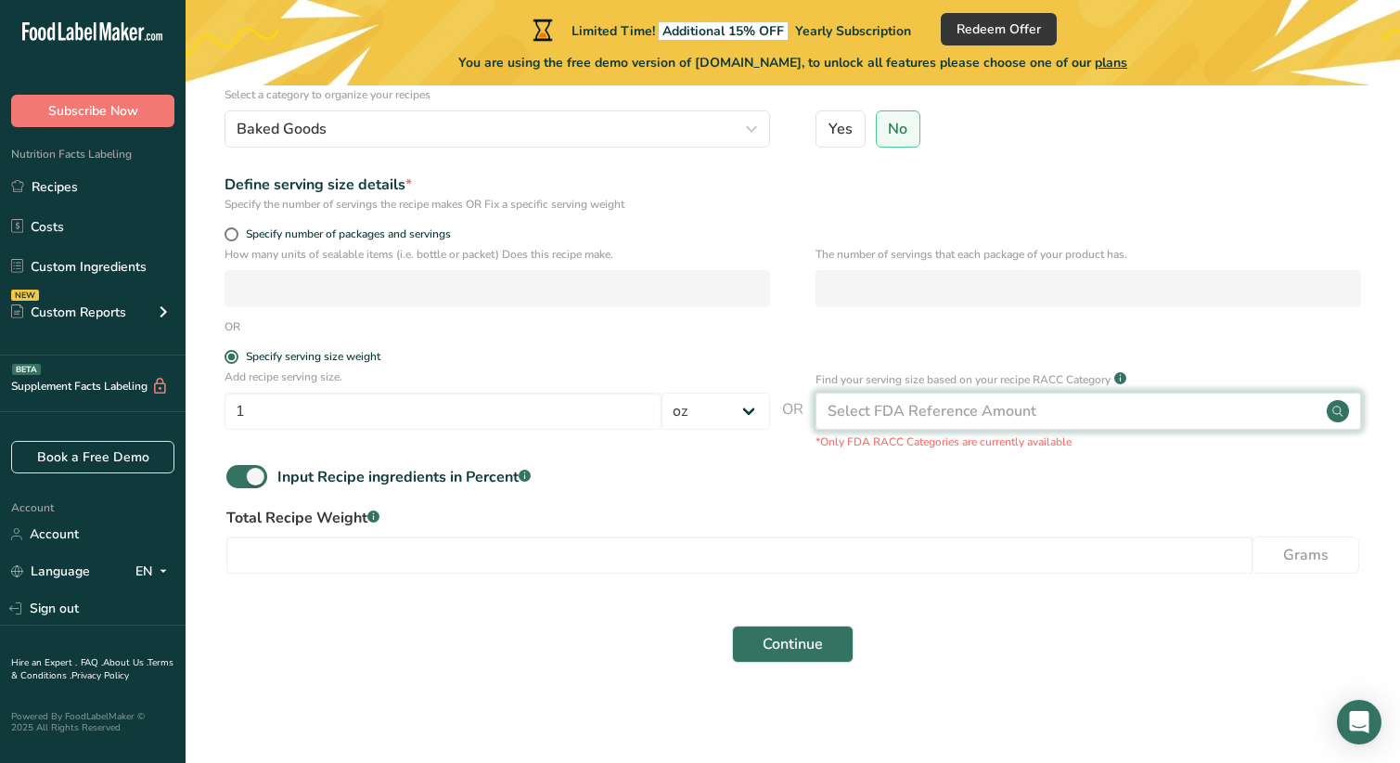
click at [1338, 411] on circle at bounding box center [1338, 411] width 22 height 22
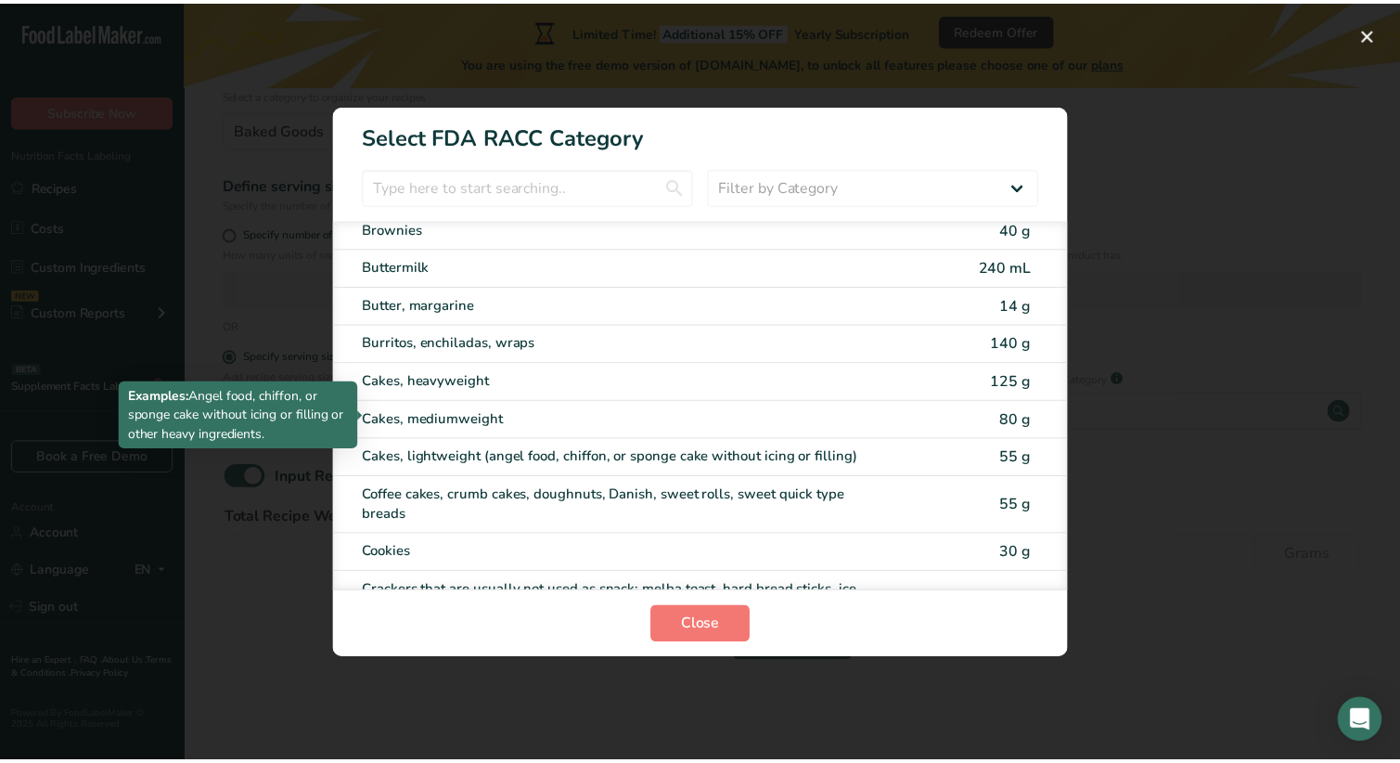
scroll to position [186, 0]
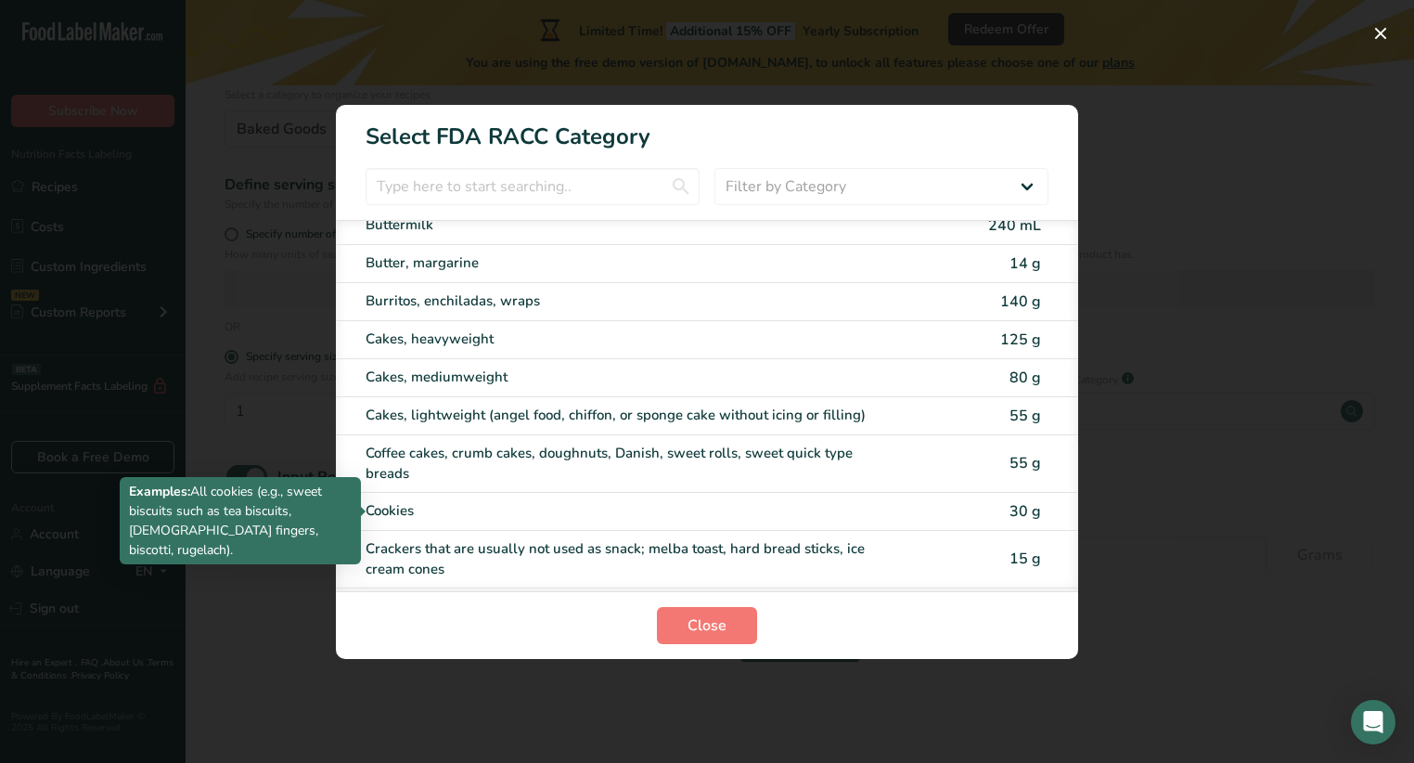
click at [406, 515] on div "Cookies" at bounding box center [629, 510] width 527 height 21
type input "30"
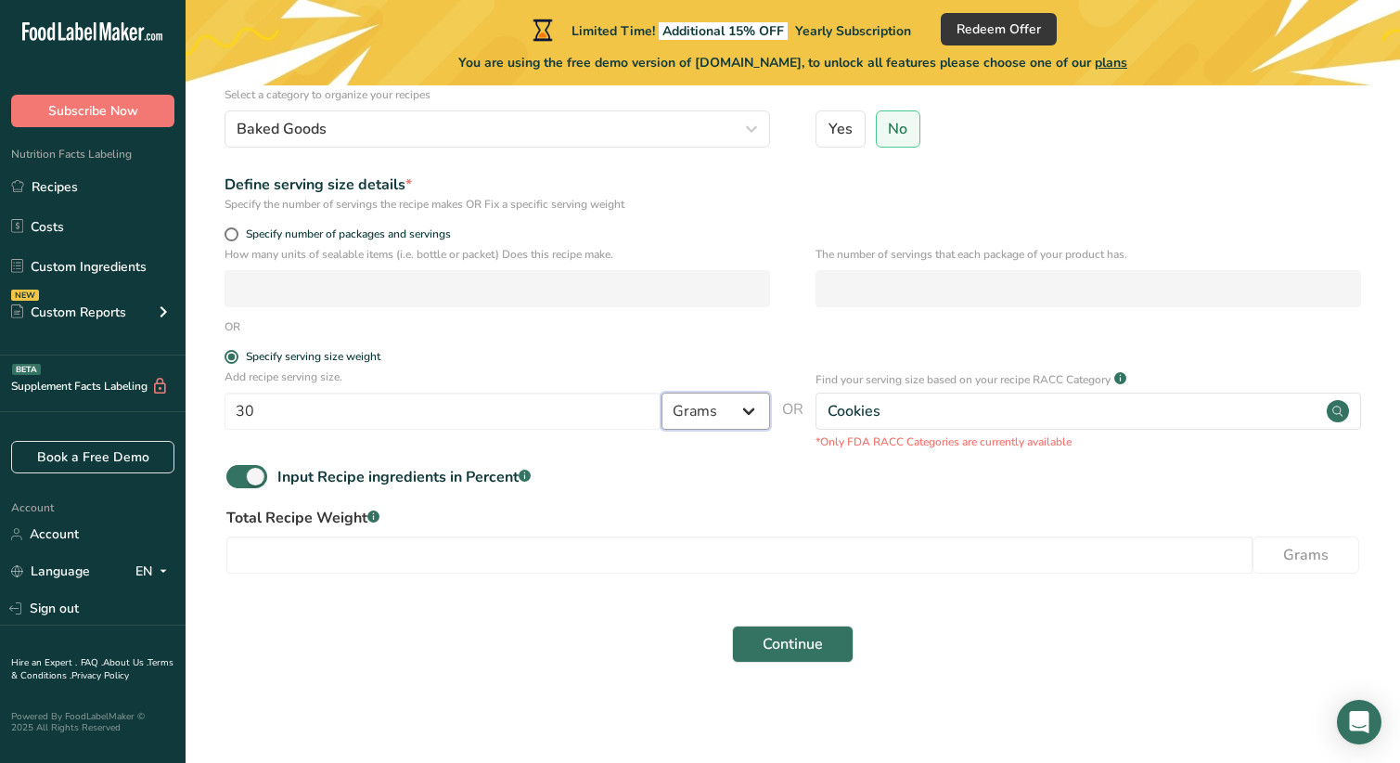
click at [753, 411] on select "Grams kg mg mcg lb oz l mL fl oz tbsp tsp cup qt gallon" at bounding box center [715, 410] width 109 height 37
select select "5"
click at [661, 392] on select "Grams kg mg mcg lb oz l mL fl oz tbsp tsp cup qt gallon" at bounding box center [715, 410] width 109 height 37
drag, startPoint x: 261, startPoint y: 410, endPoint x: 198, endPoint y: 400, distance: 63.9
click at [198, 400] on section "Set up your recipe Recipe name * Traditional Shortbread Cookie Recipe code .a-a…" at bounding box center [793, 294] width 1214 height 818
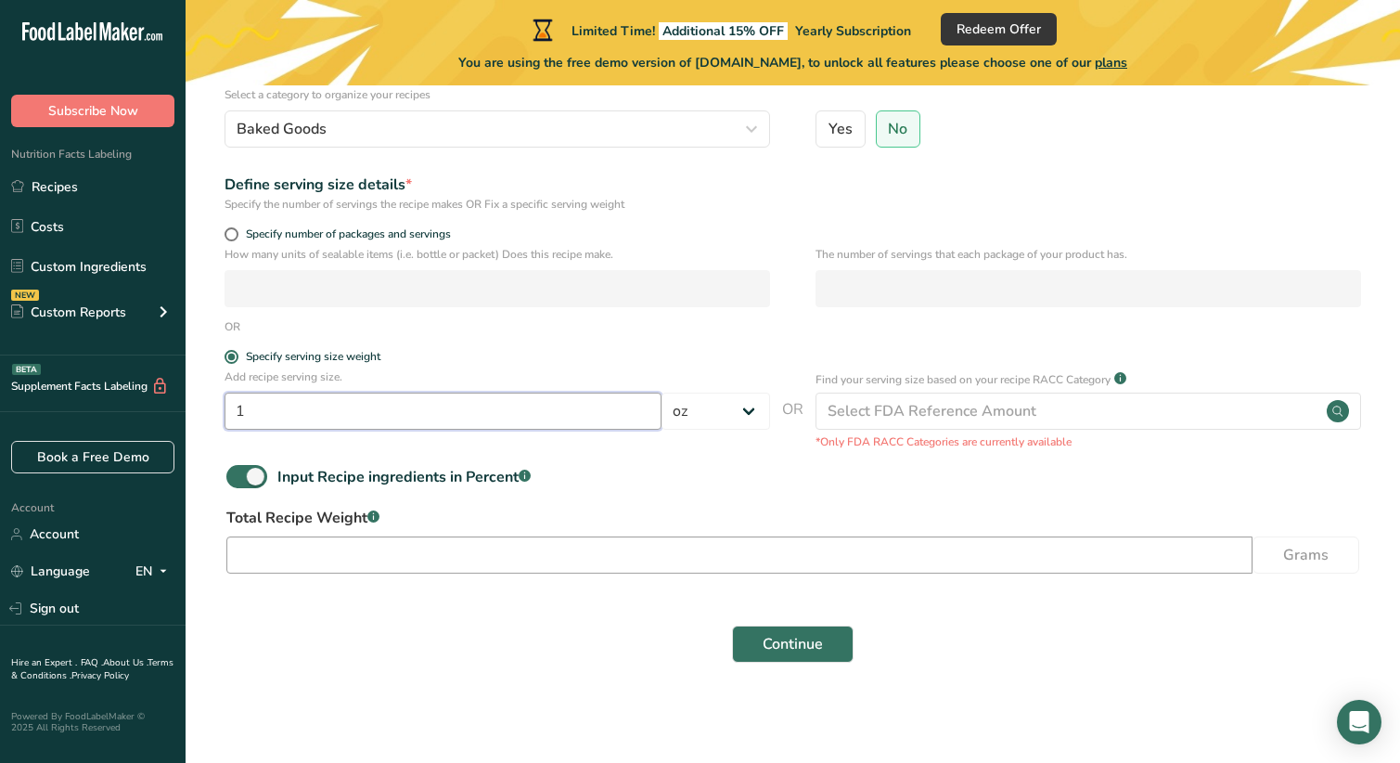
type input "1"
click at [249, 557] on input "number" at bounding box center [739, 554] width 1026 height 37
click at [276, 555] on input "number" at bounding box center [739, 554] width 1026 height 37
click at [243, 550] on input "number" at bounding box center [739, 554] width 1026 height 37
drag, startPoint x: 1040, startPoint y: 238, endPoint x: 1044, endPoint y: 256, distance: 18.0
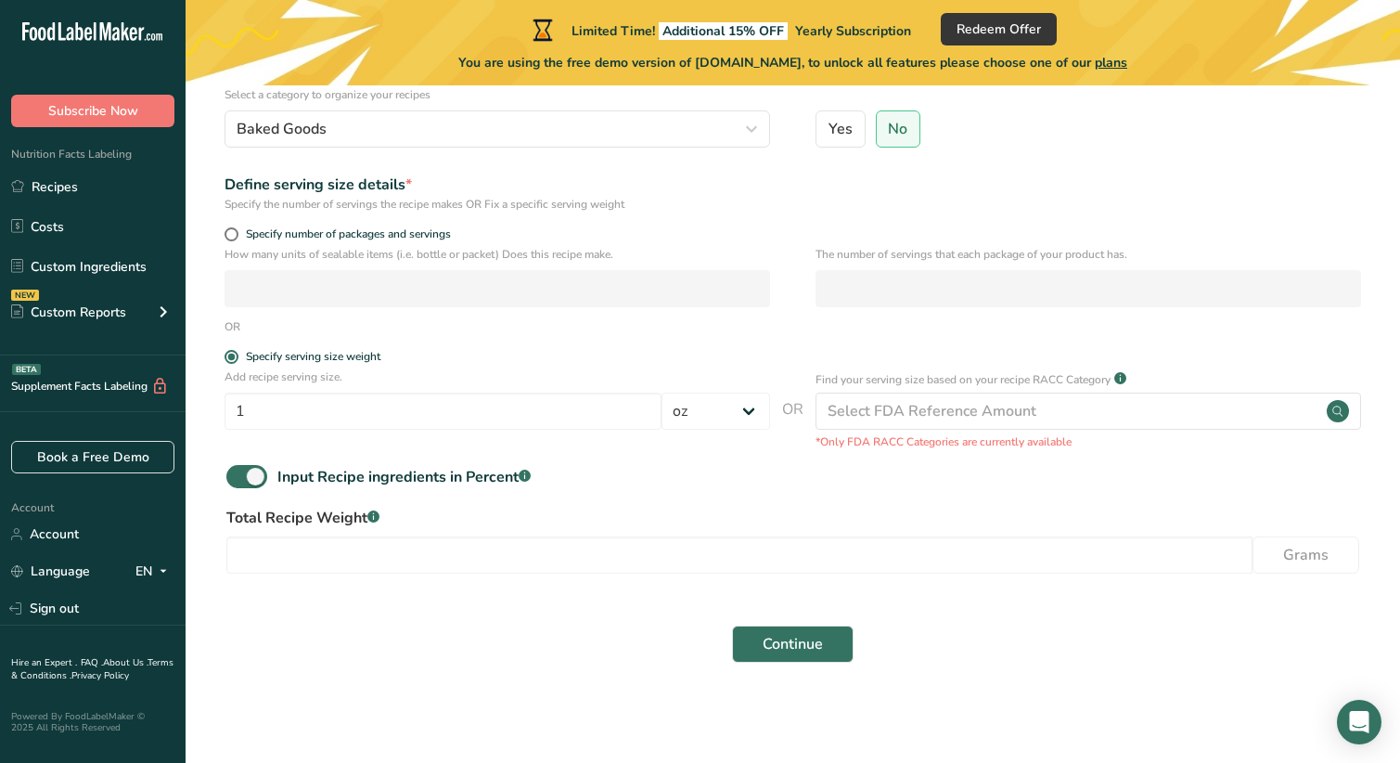
click at [1044, 256] on form "Recipe name * Traditional Shortbread Cookie Recipe code .a-a{fill:#347362;}.b-a…" at bounding box center [792, 322] width 1155 height 702
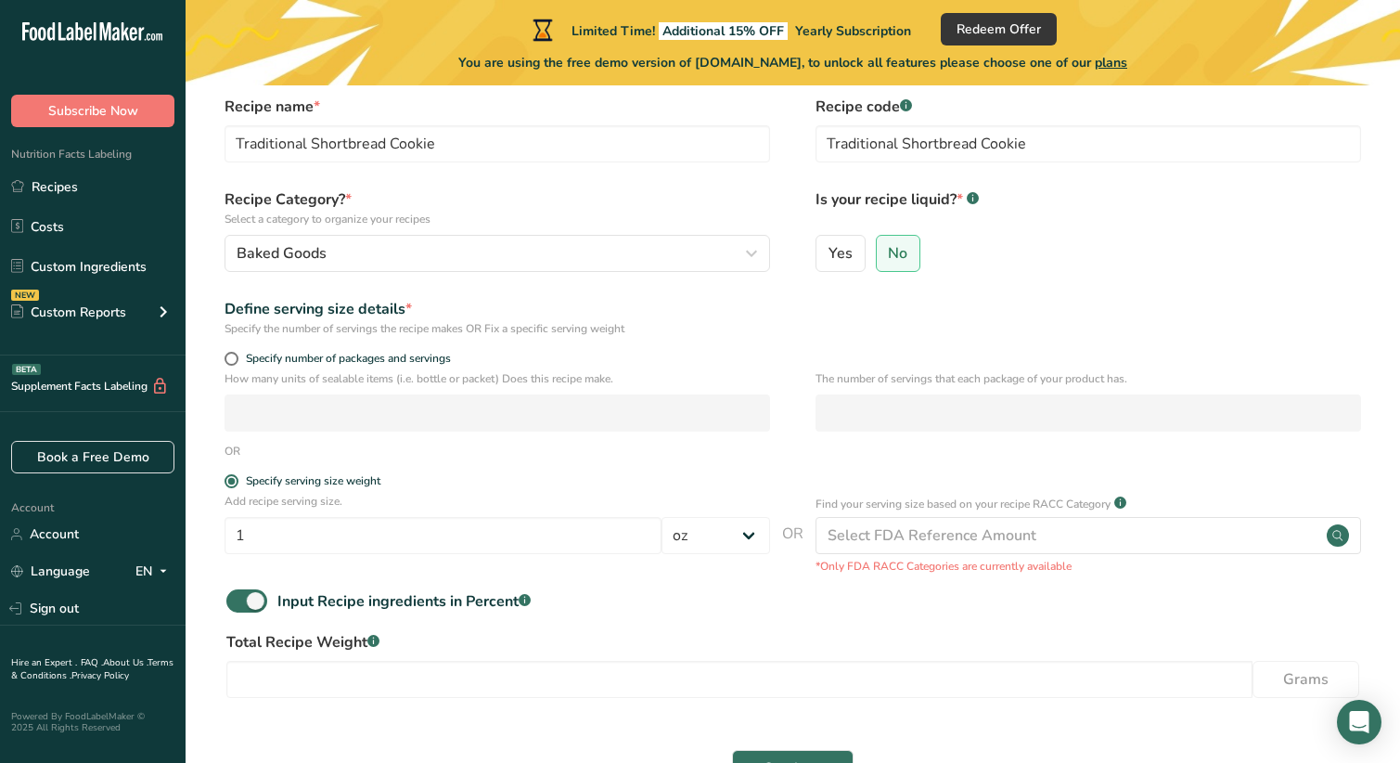
scroll to position [200, 0]
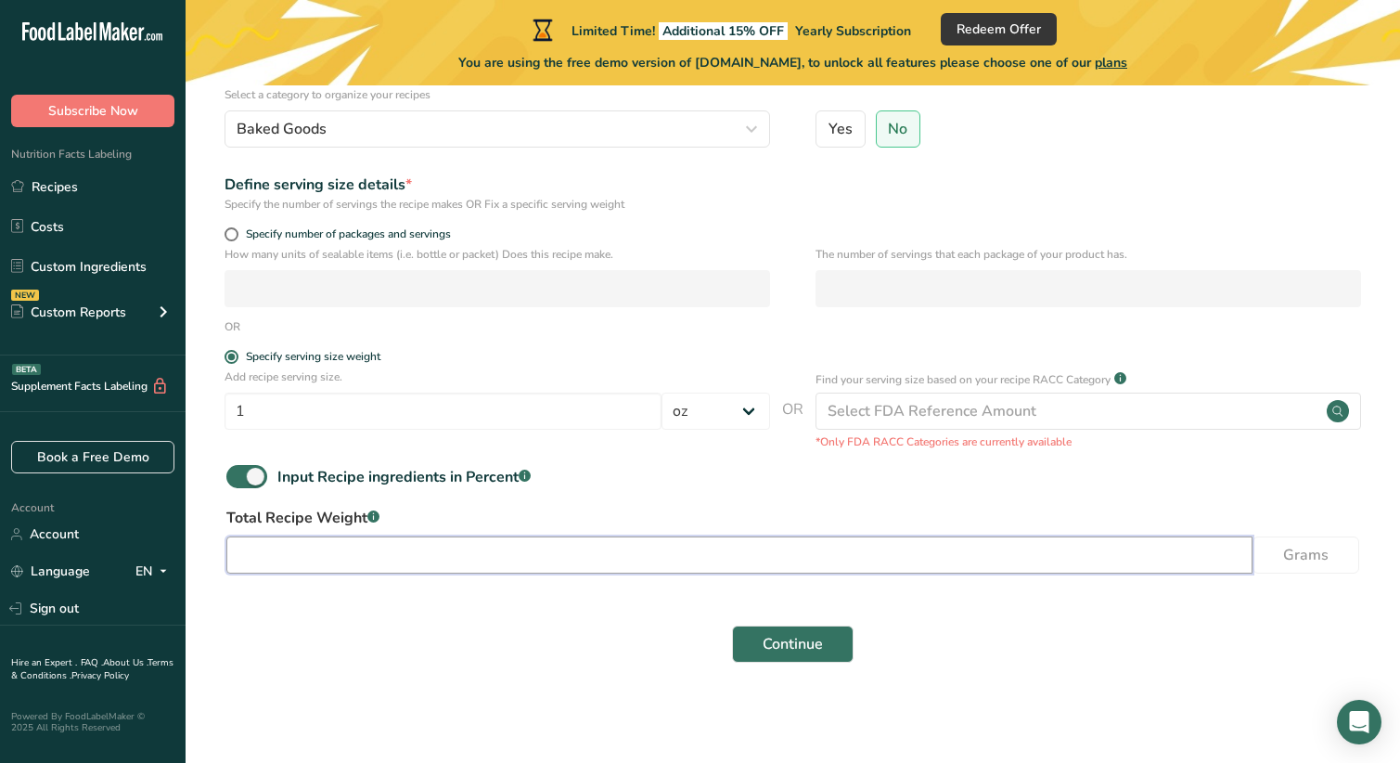
click at [261, 559] on input "number" at bounding box center [739, 554] width 1026 height 37
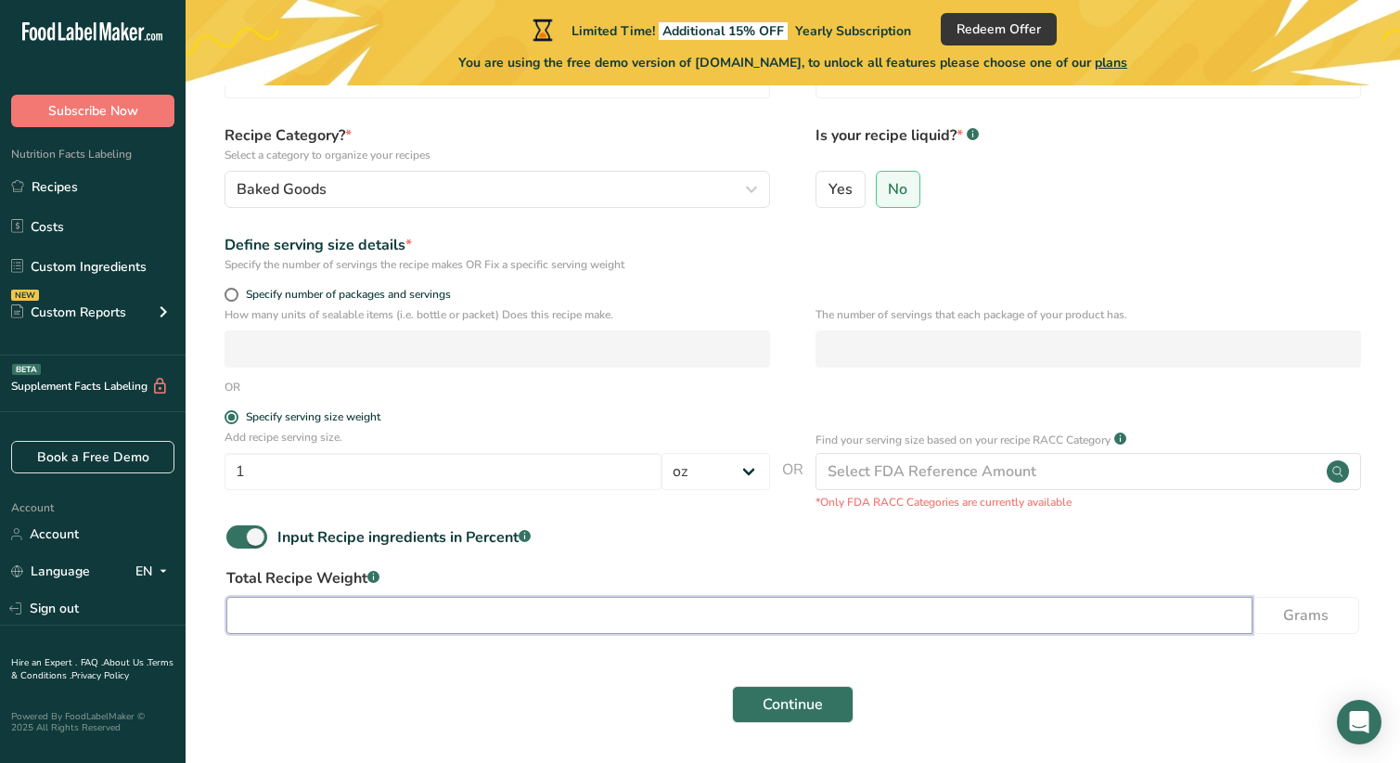
scroll to position [108, 0]
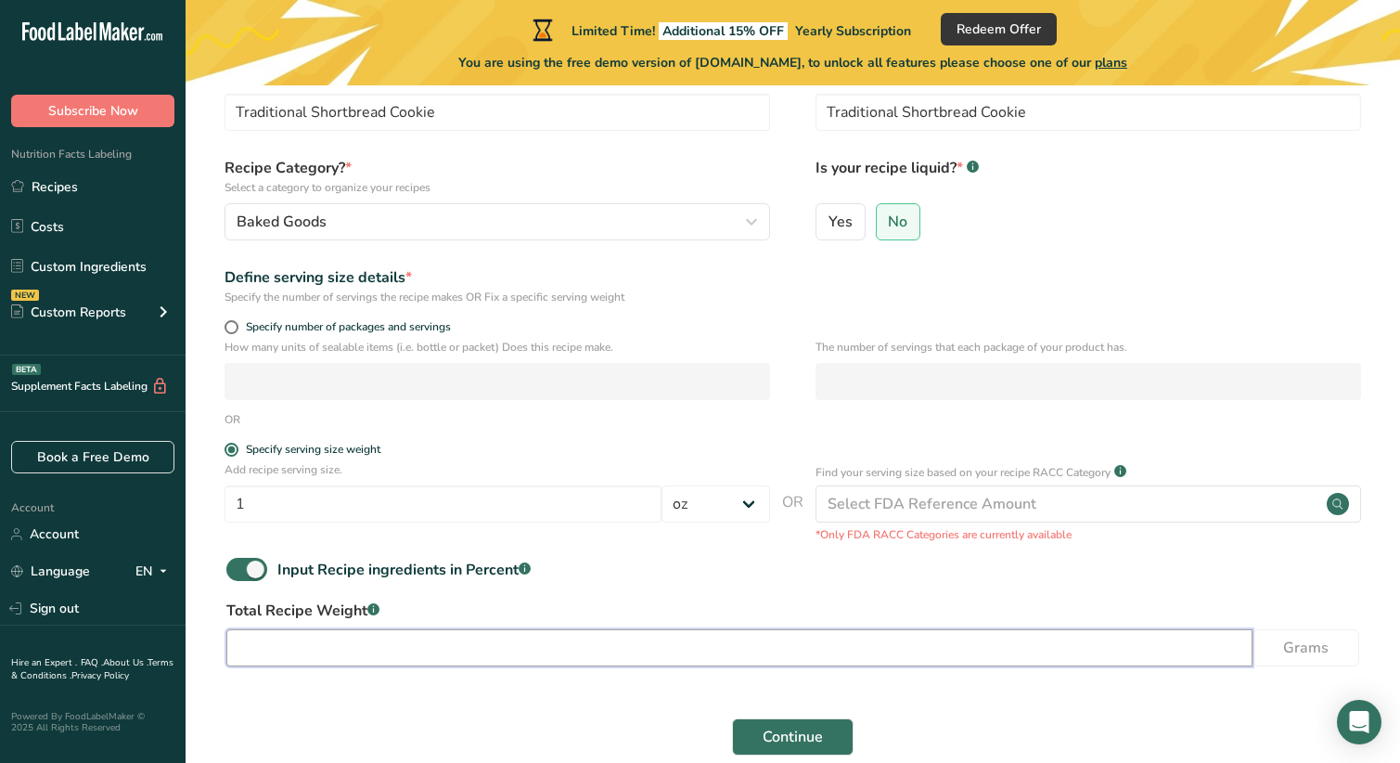
click at [247, 645] on input "number" at bounding box center [739, 647] width 1026 height 37
type input "46"
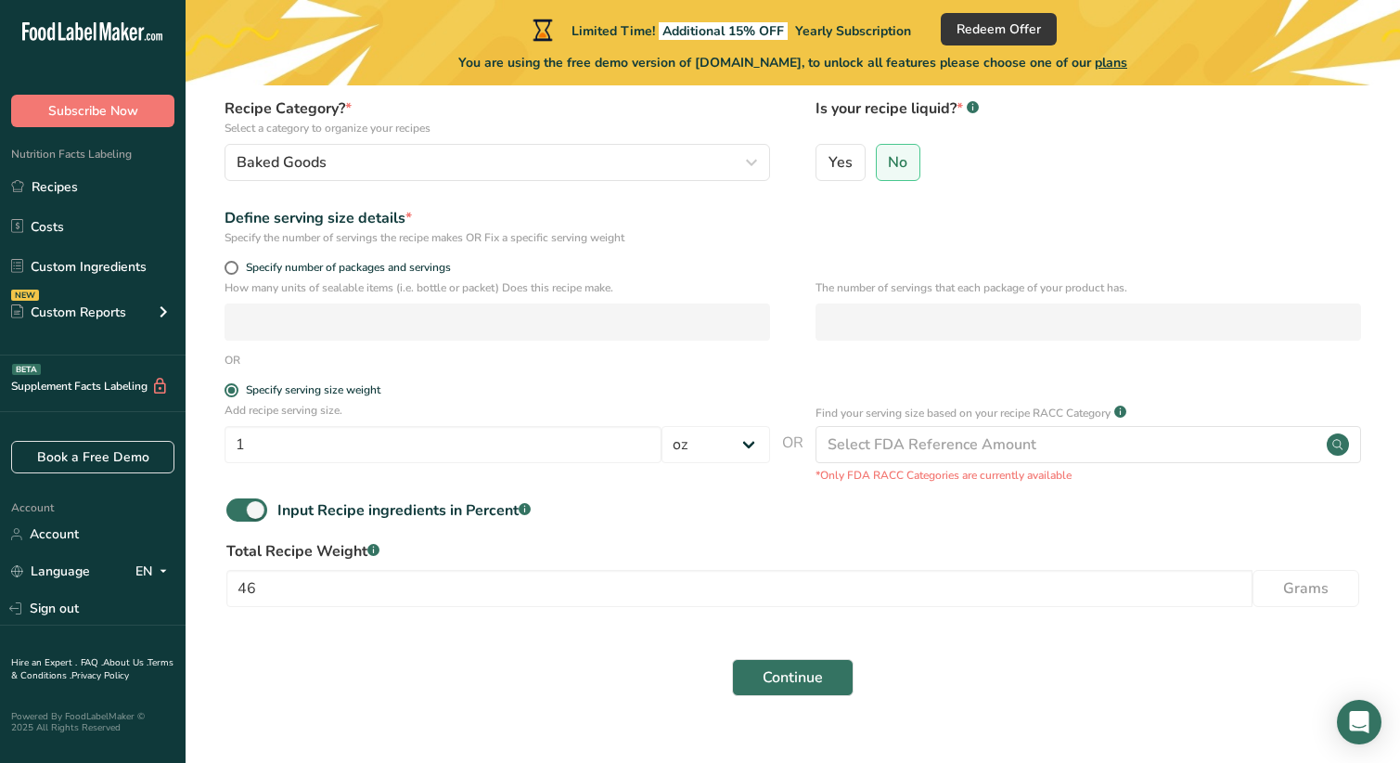
scroll to position [200, 0]
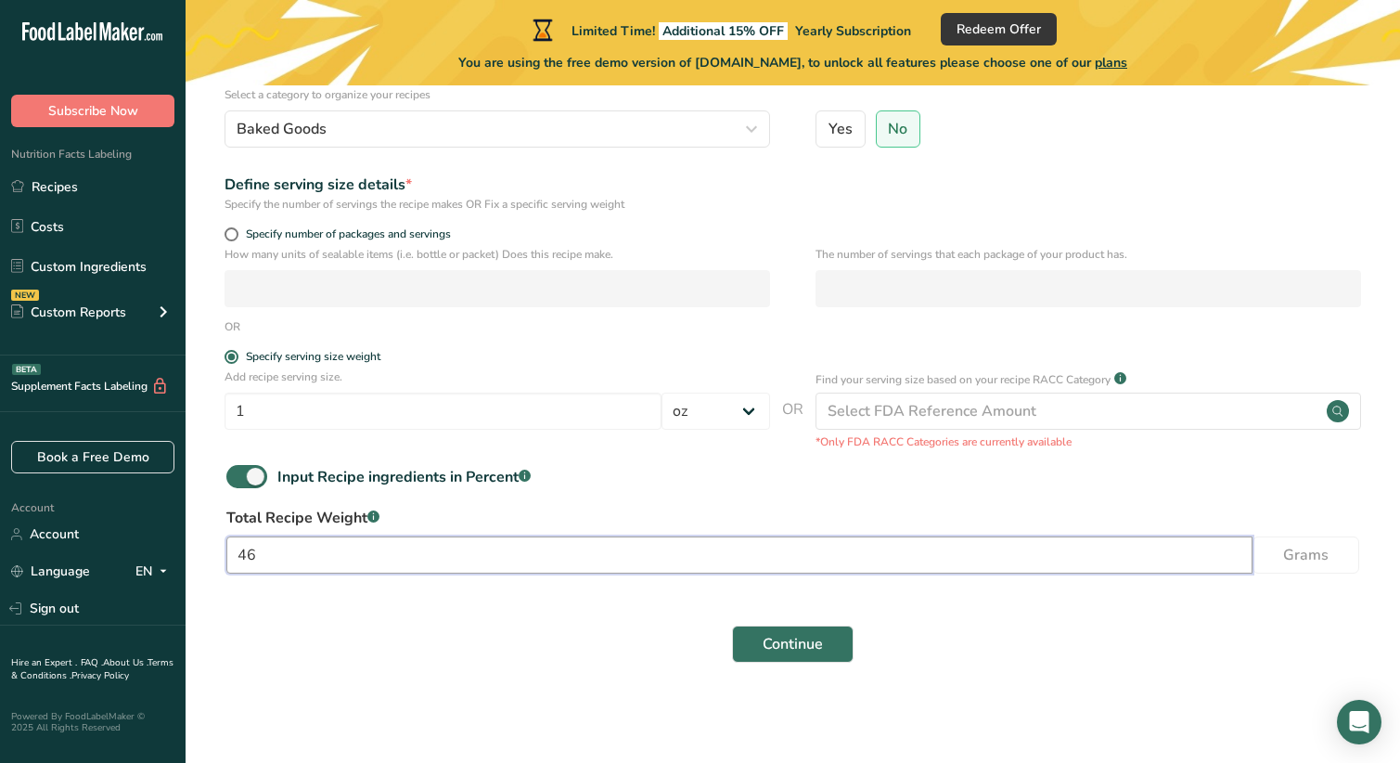
drag, startPoint x: 269, startPoint y: 556, endPoint x: 186, endPoint y: 567, distance: 84.2
click at [176, 549] on div ".a-20{fill:#fff;} Subscribe Now Nutrition Facts Labeling Recipes Costs Custom I…" at bounding box center [700, 281] width 1400 height 963
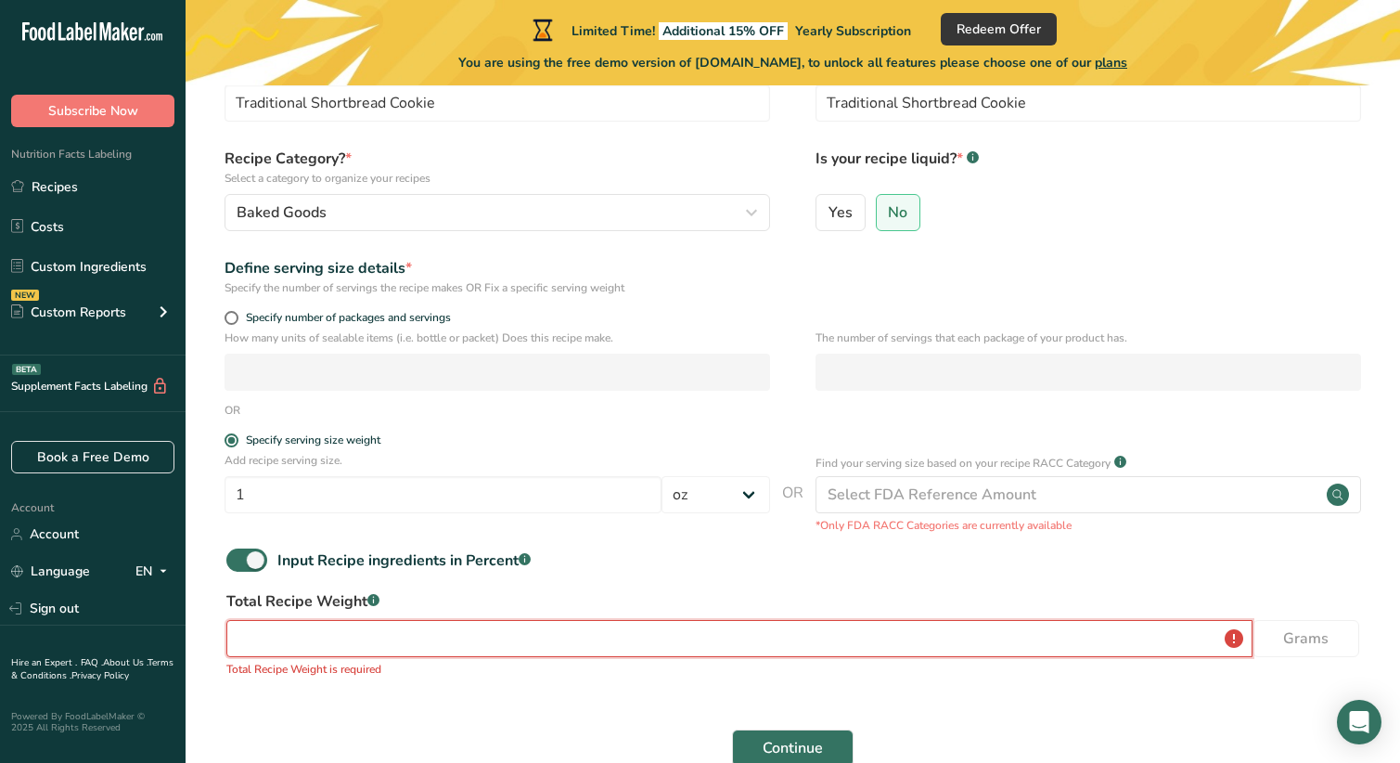
scroll to position [221, 0]
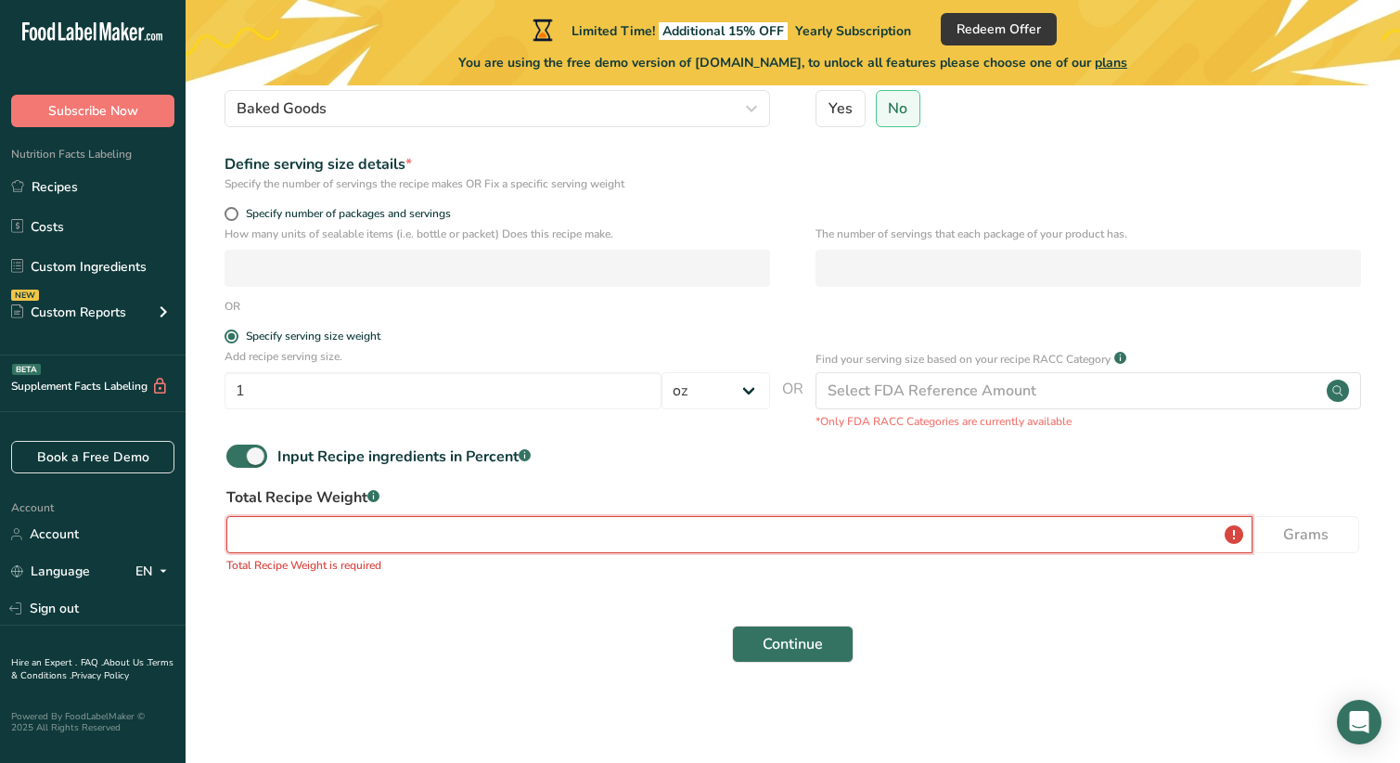
click at [285, 535] on input "number" at bounding box center [739, 534] width 1026 height 37
click at [239, 532] on input "number" at bounding box center [739, 534] width 1026 height 37
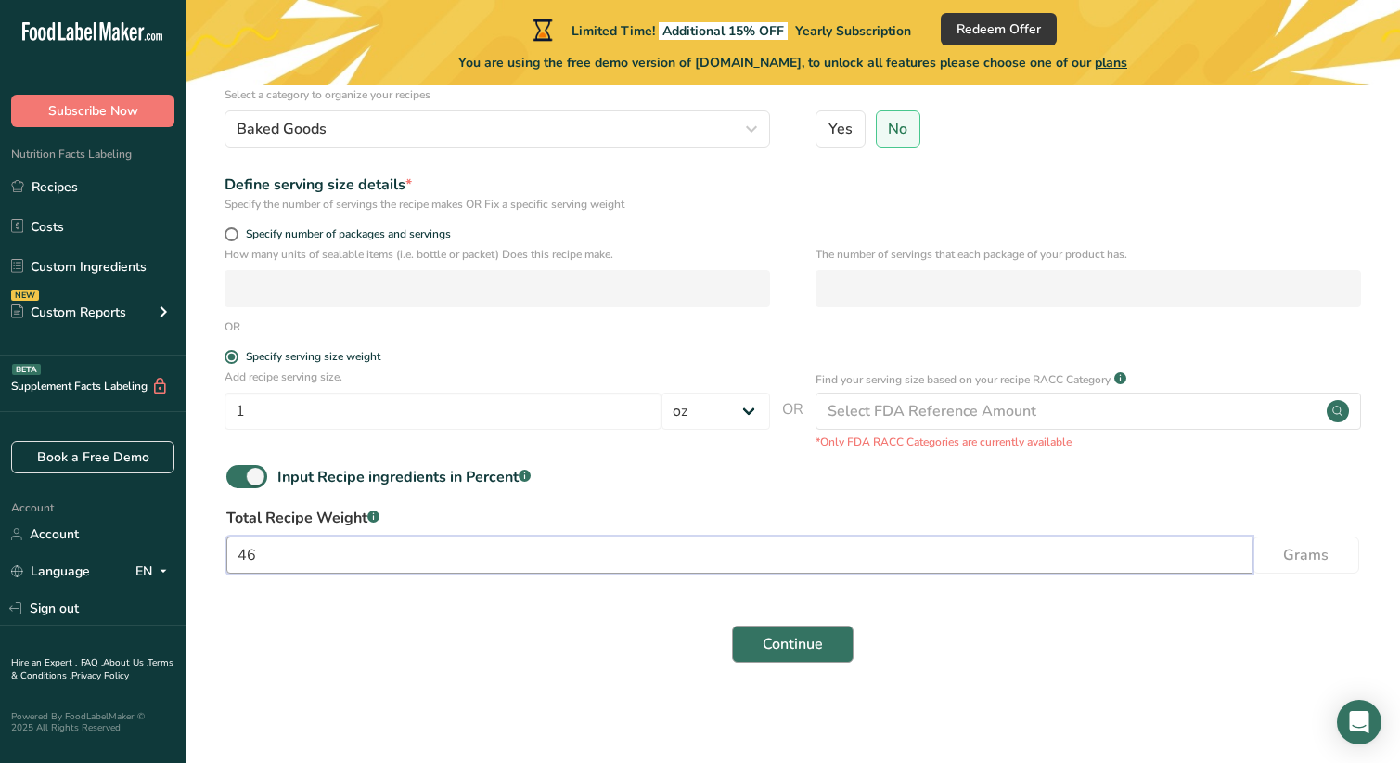
type input "46"
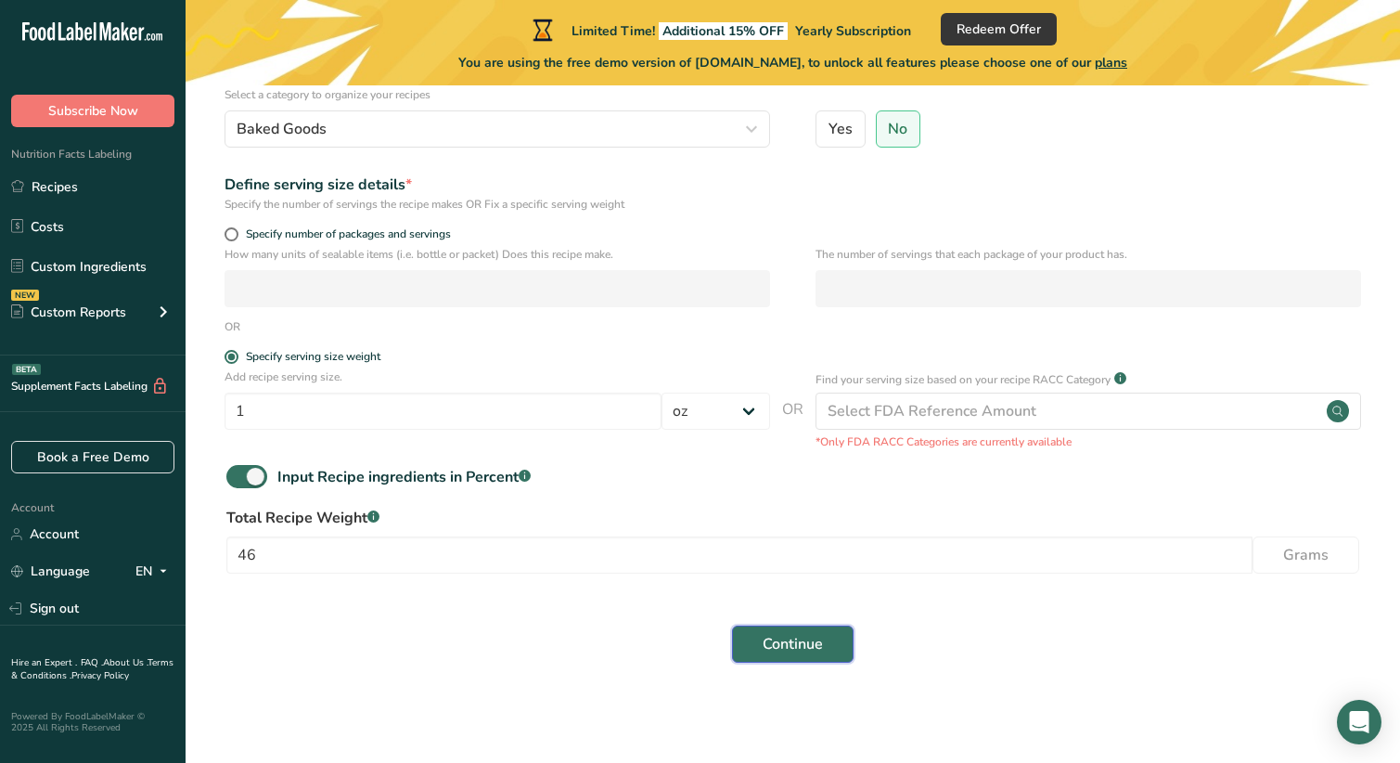
click at [821, 640] on span "Continue" at bounding box center [793, 644] width 60 height 22
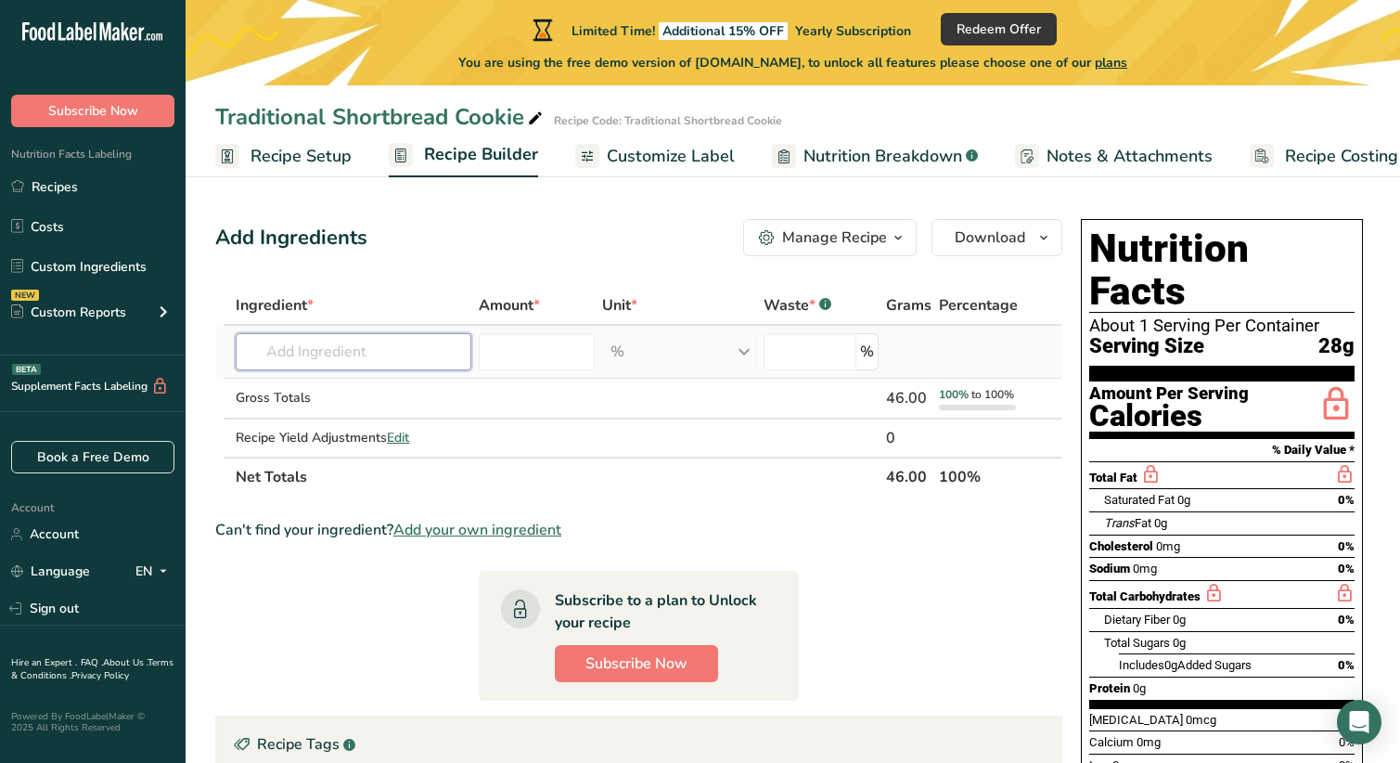
click at [289, 351] on input "text" at bounding box center [354, 351] width 236 height 37
click at [272, 351] on input "text" at bounding box center [354, 351] width 236 height 37
drag, startPoint x: 355, startPoint y: 356, endPoint x: 318, endPoint y: 353, distance: 37.3
click at [318, 353] on input "organic bu" at bounding box center [354, 351] width 236 height 37
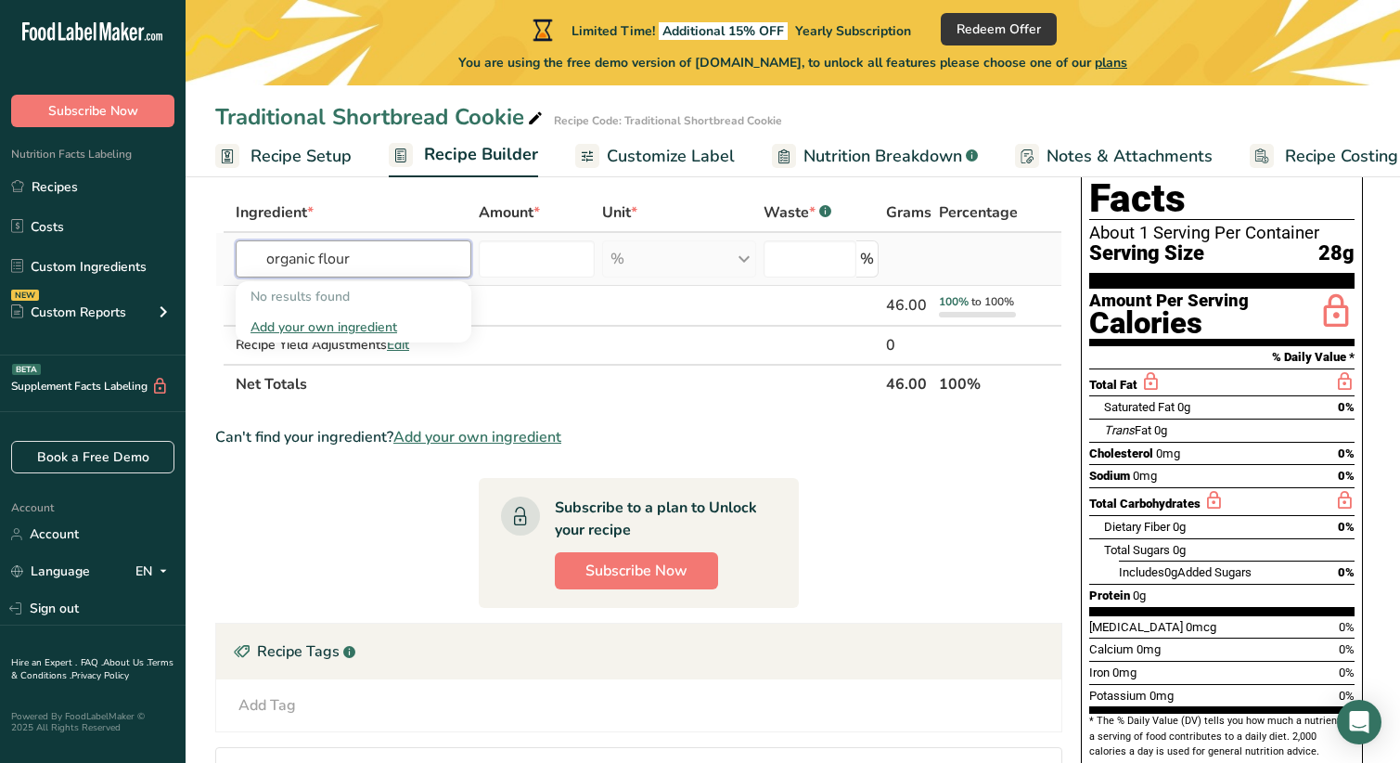
type input "organic flour"
click at [356, 328] on div "Add your own ingredient" at bounding box center [353, 326] width 206 height 19
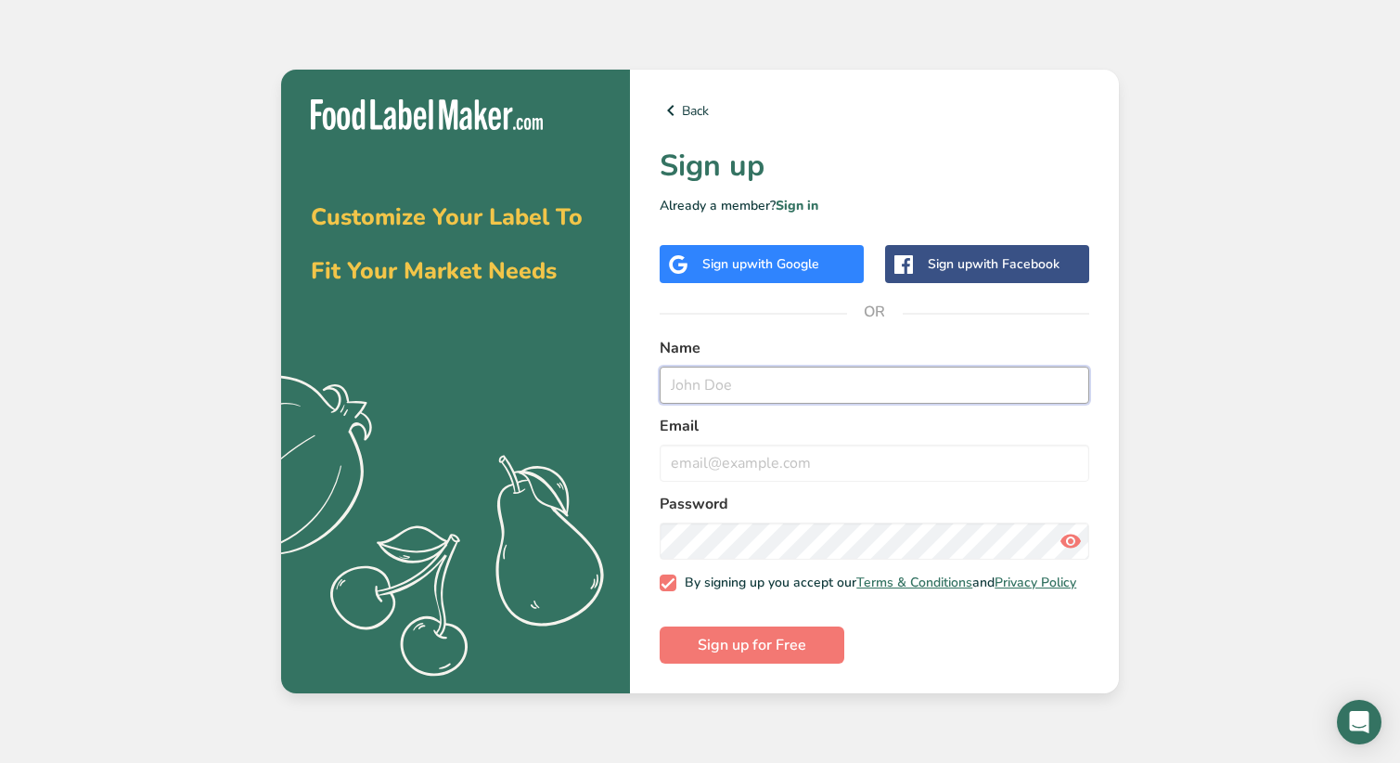
click at [944, 390] on input "text" at bounding box center [875, 384] width 430 height 37
type input "Kurt H Rutzmoser"
type input "krutzmoser@yahoo.com"
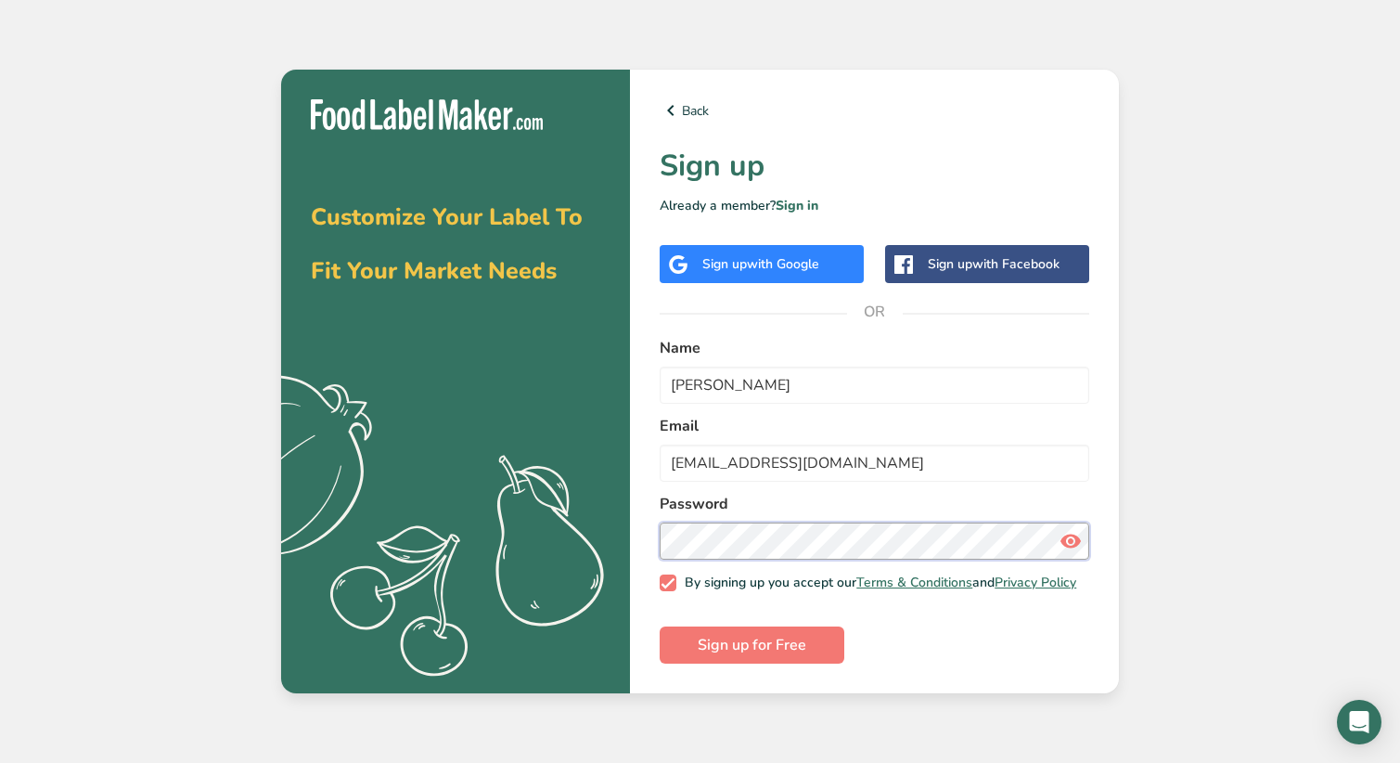
click at [660, 626] on button "Sign up for Free" at bounding box center [752, 644] width 185 height 37
click at [897, 581] on link "Terms & Conditions" at bounding box center [914, 582] width 116 height 18
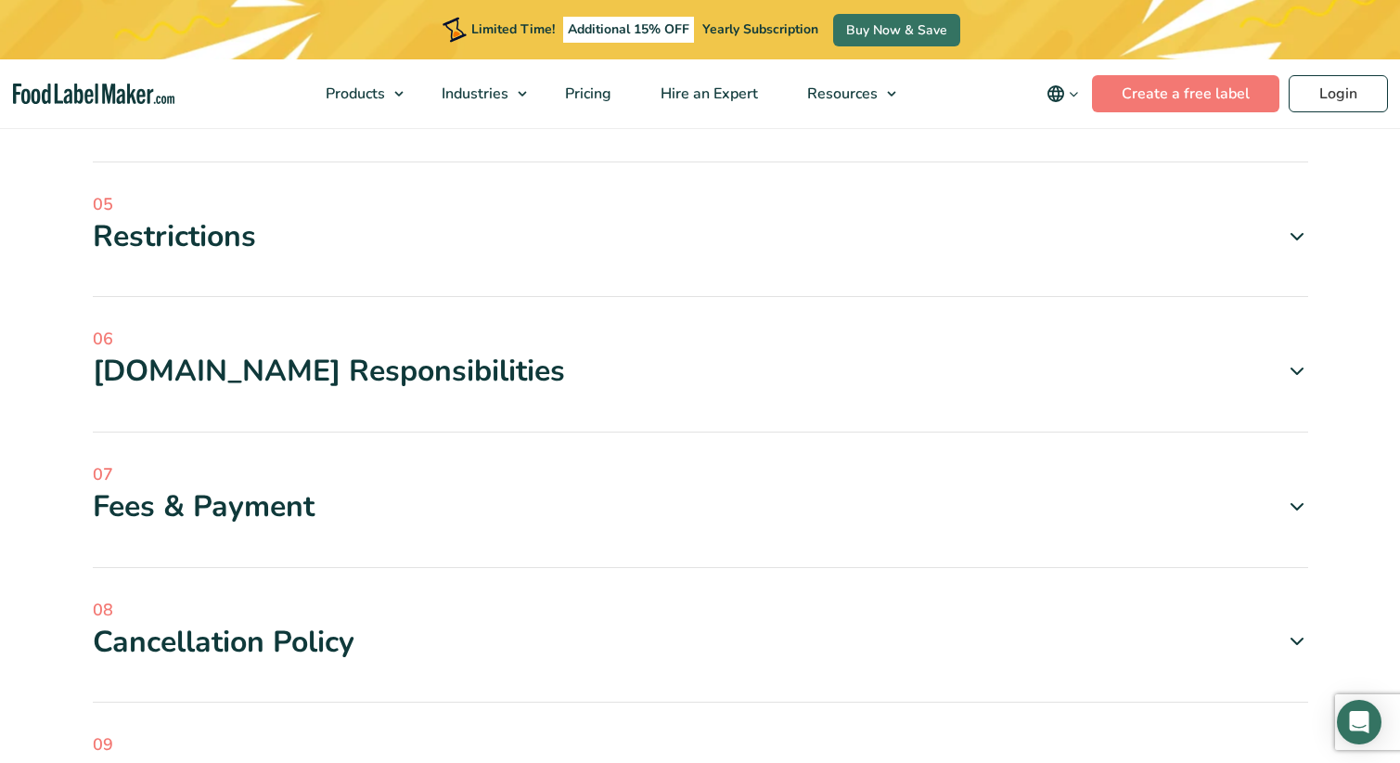
scroll to position [1206, 0]
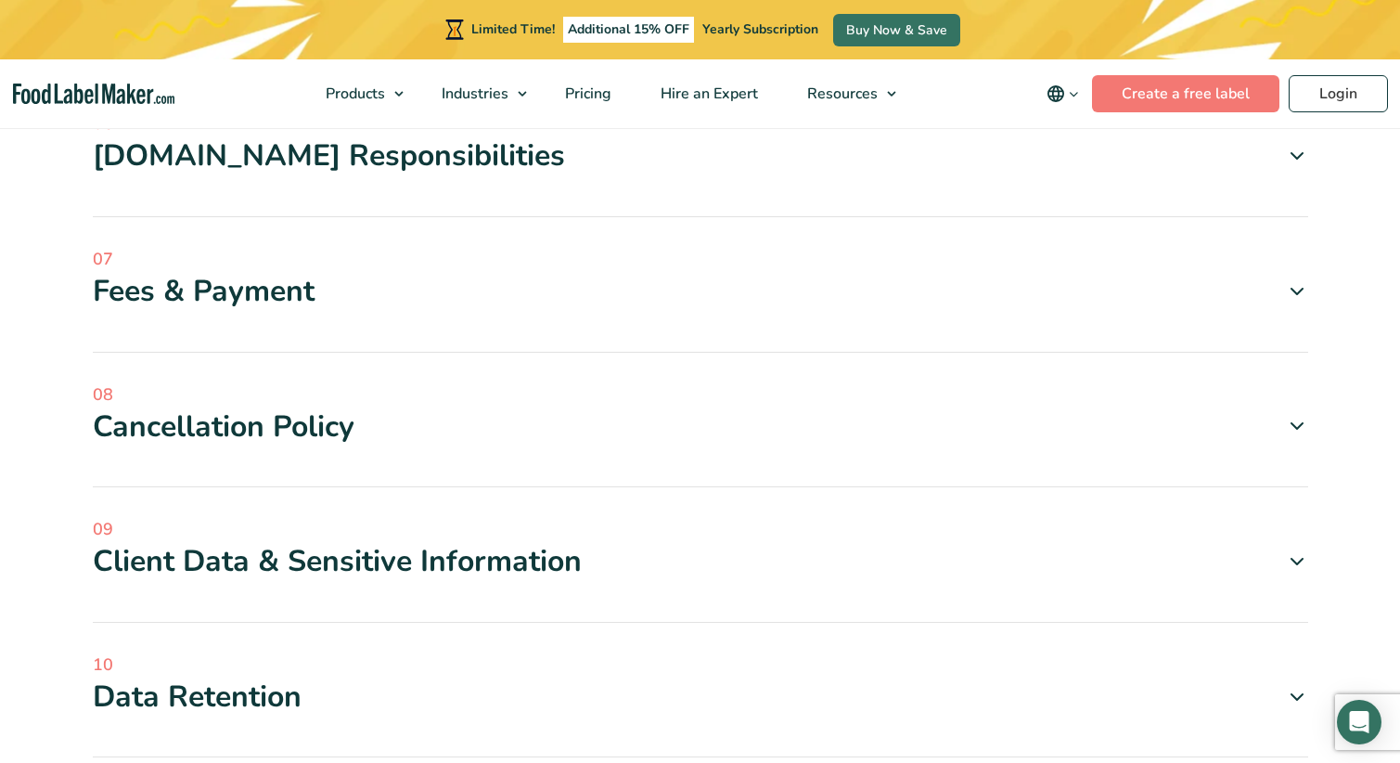
click at [1297, 294] on icon at bounding box center [1297, 291] width 22 height 22
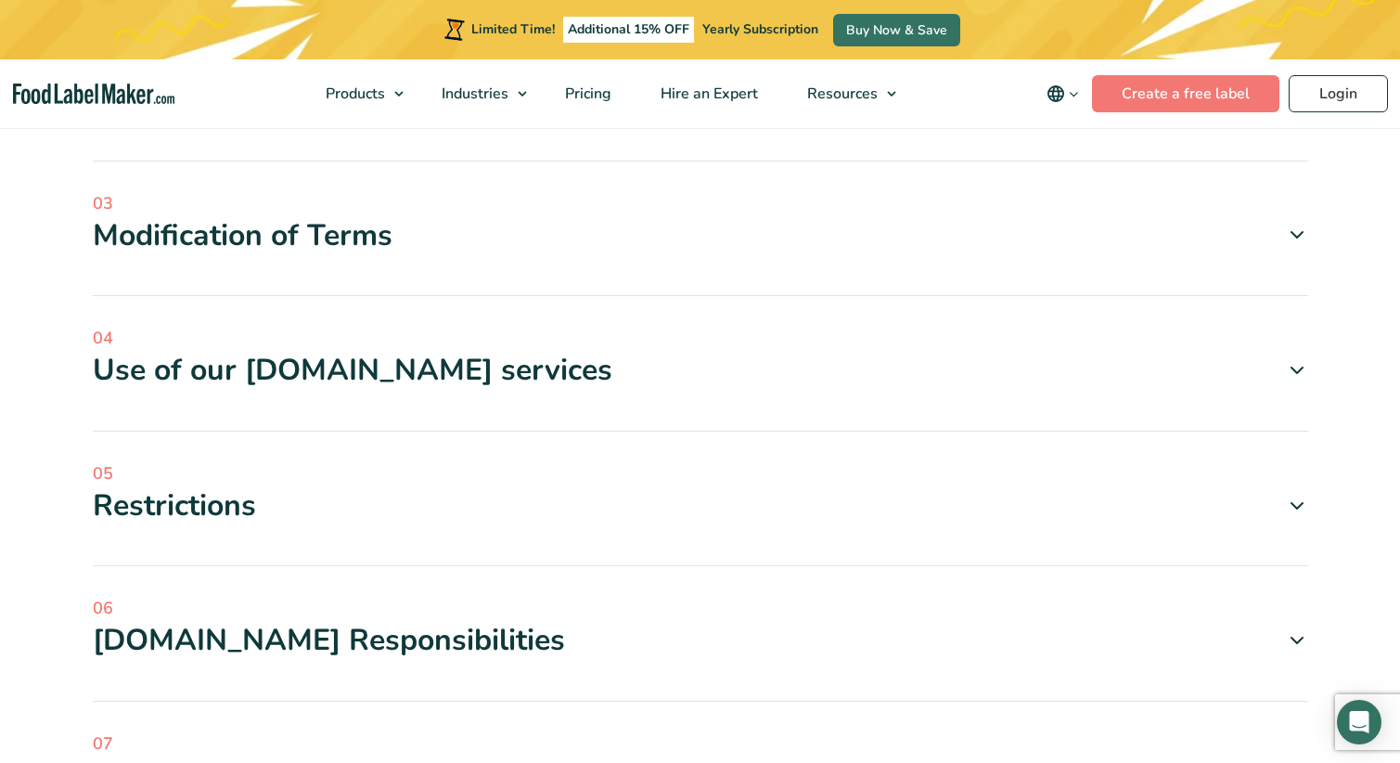
scroll to position [371, 0]
